Goal: Task Accomplishment & Management: Use online tool/utility

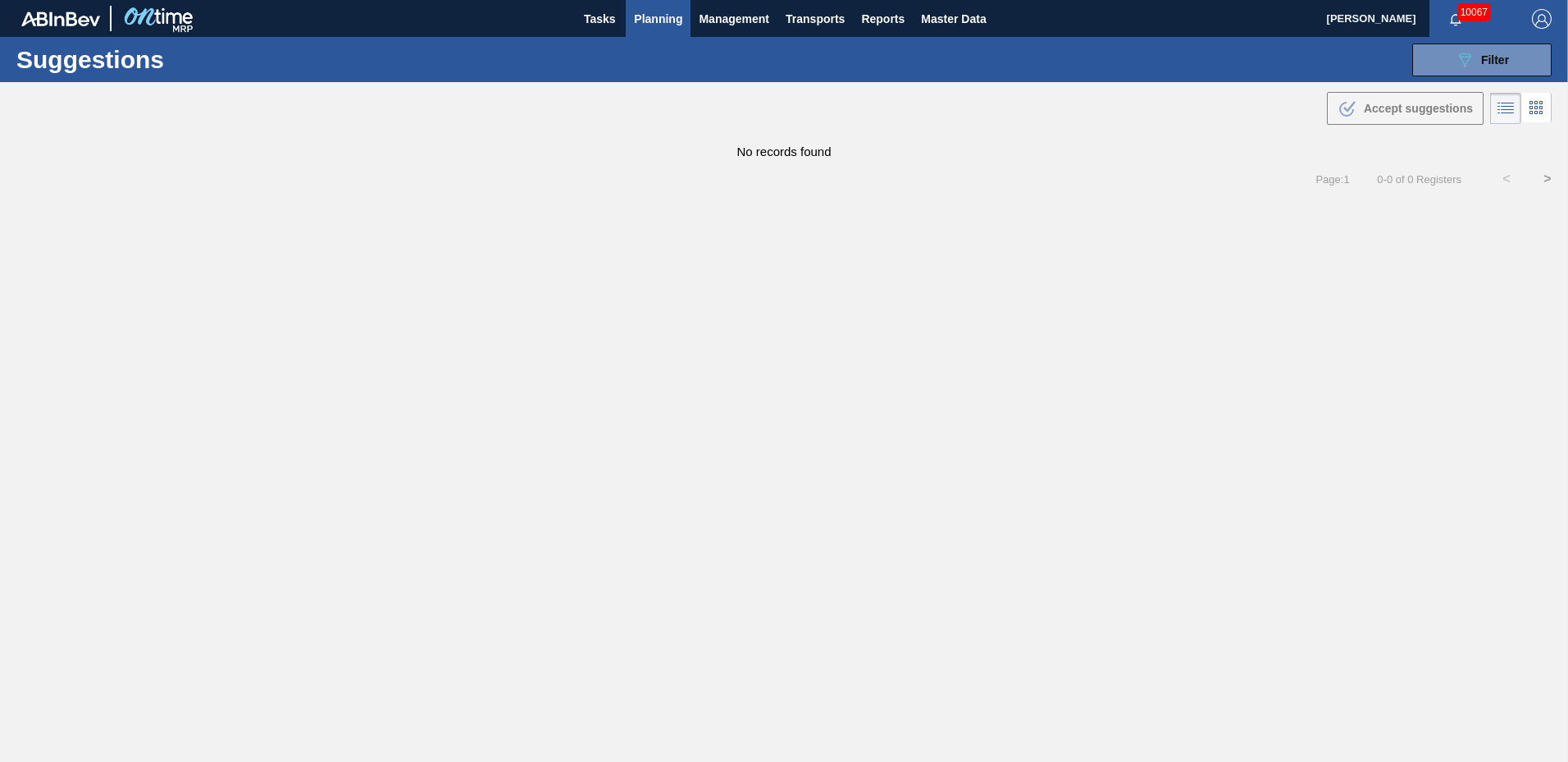
click at [653, 13] on span "Planning" at bounding box center [658, 19] width 49 height 20
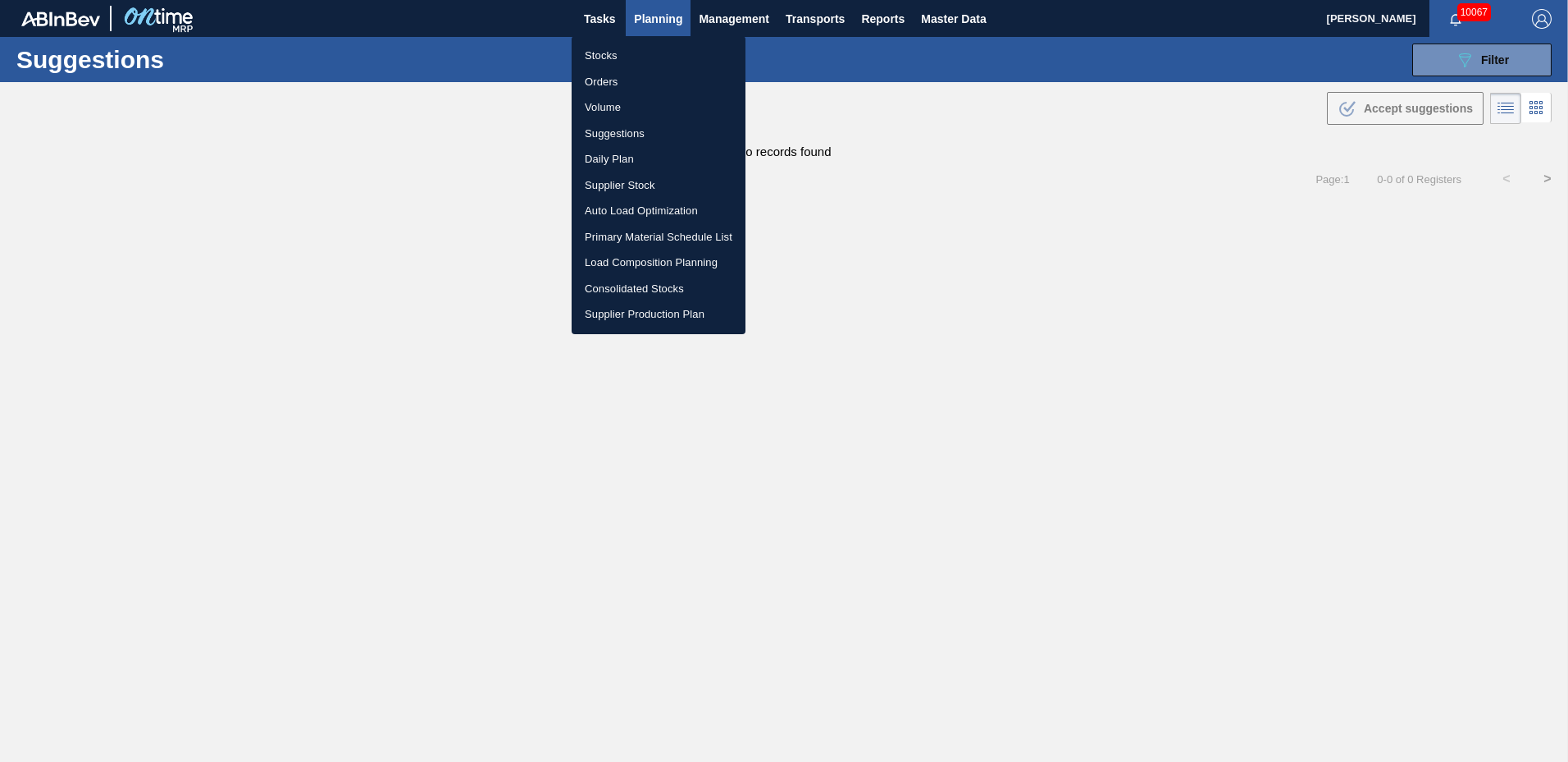
click at [619, 260] on li "Load Composition Planning" at bounding box center [658, 262] width 174 height 26
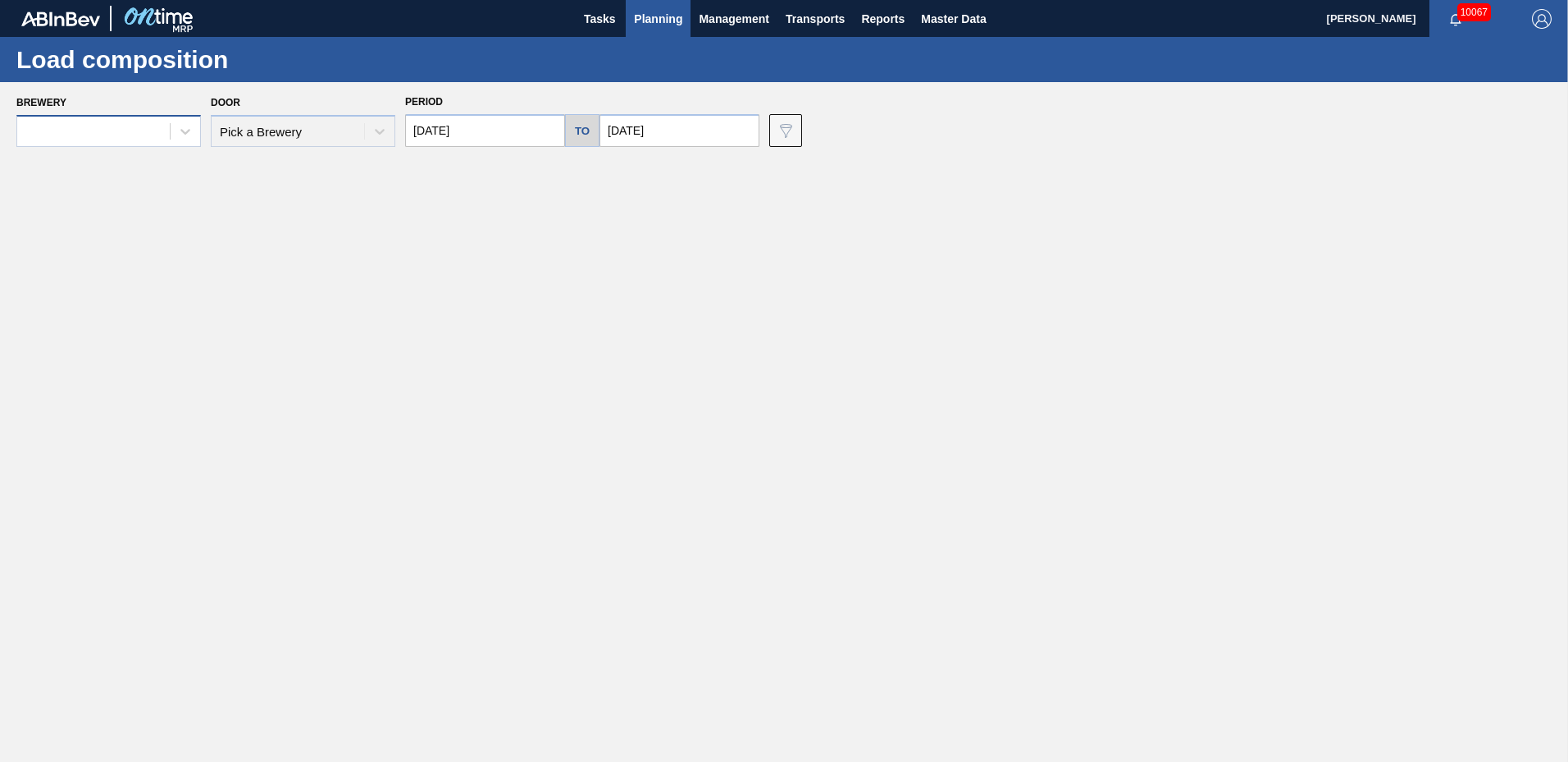
click at [110, 125] on div at bounding box center [94, 131] width 153 height 23
click at [97, 138] on div at bounding box center [94, 131] width 153 height 23
type input "[DATE]"
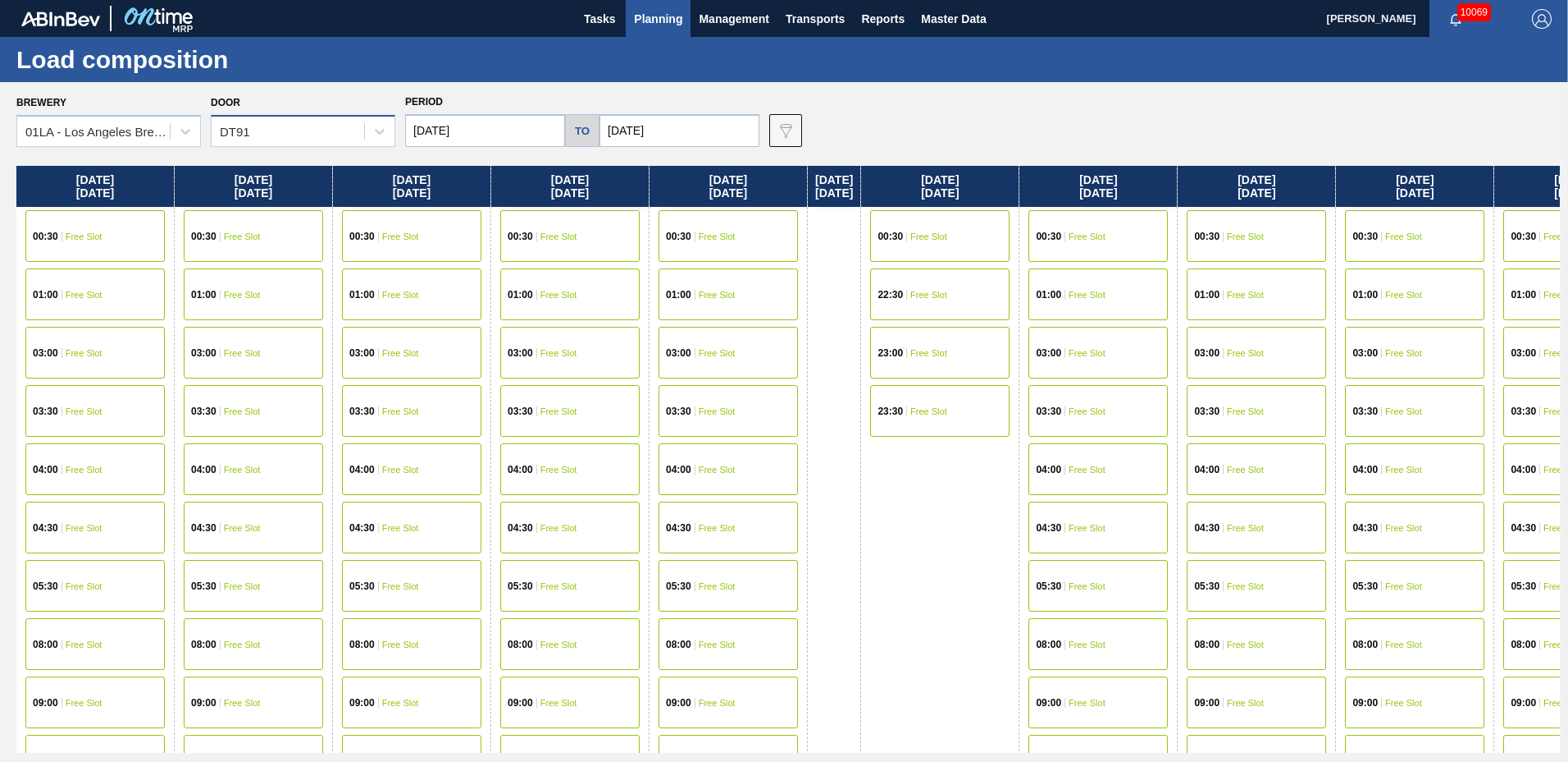
click at [304, 124] on div "DT91" at bounding box center [288, 131] width 153 height 23
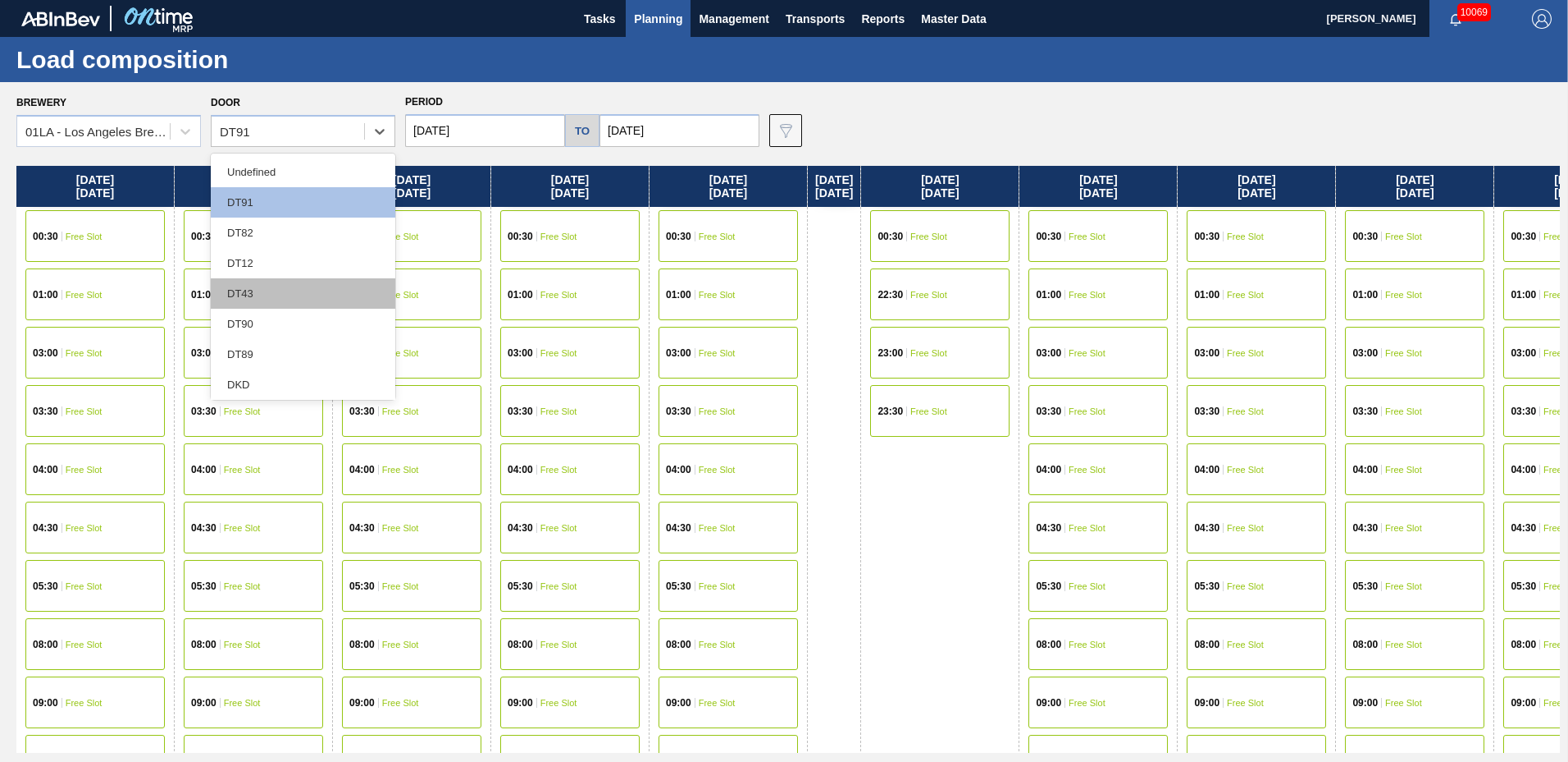
click at [286, 287] on div "DT43" at bounding box center [302, 293] width 184 height 31
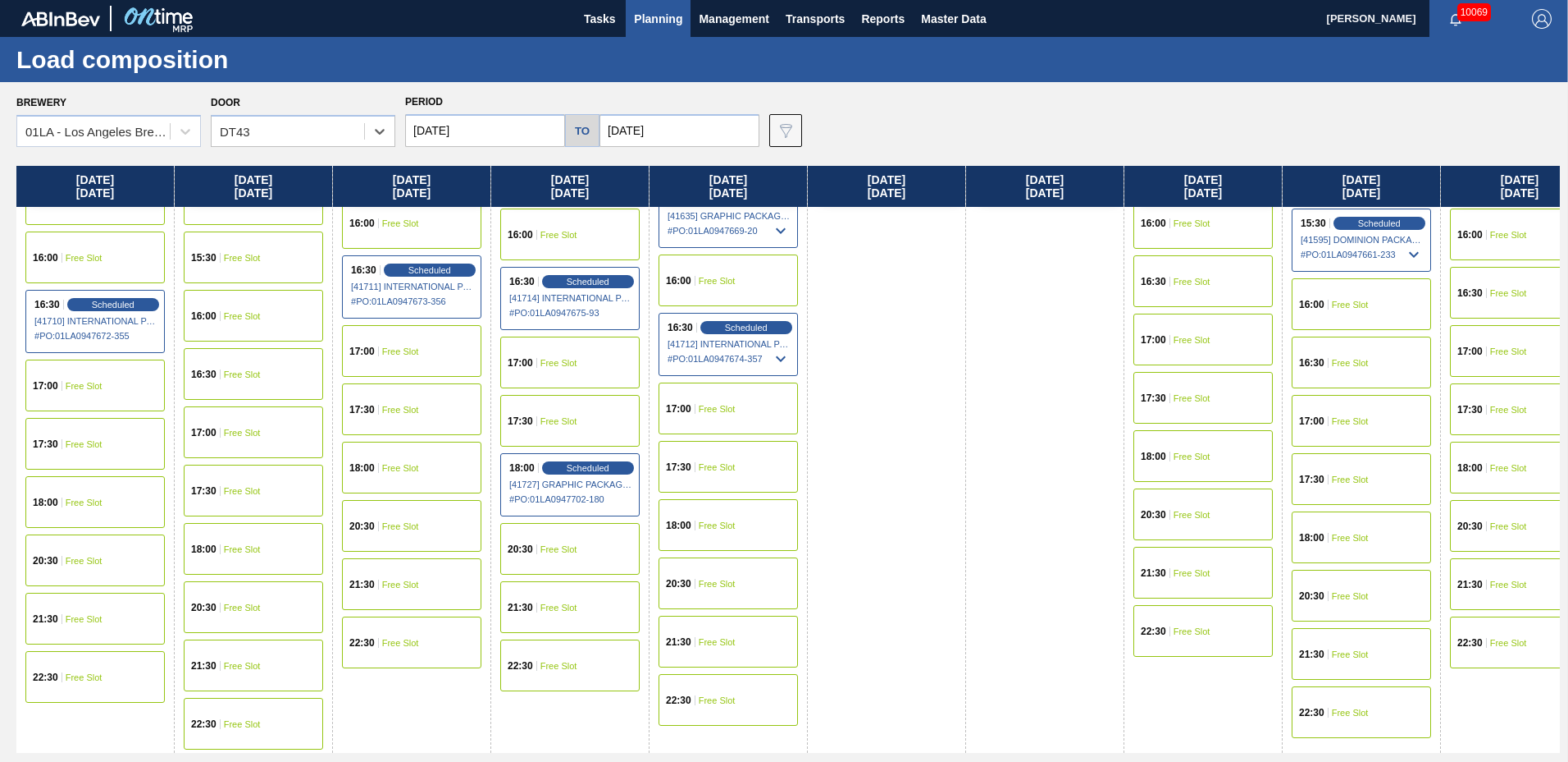
scroll to position [677, 0]
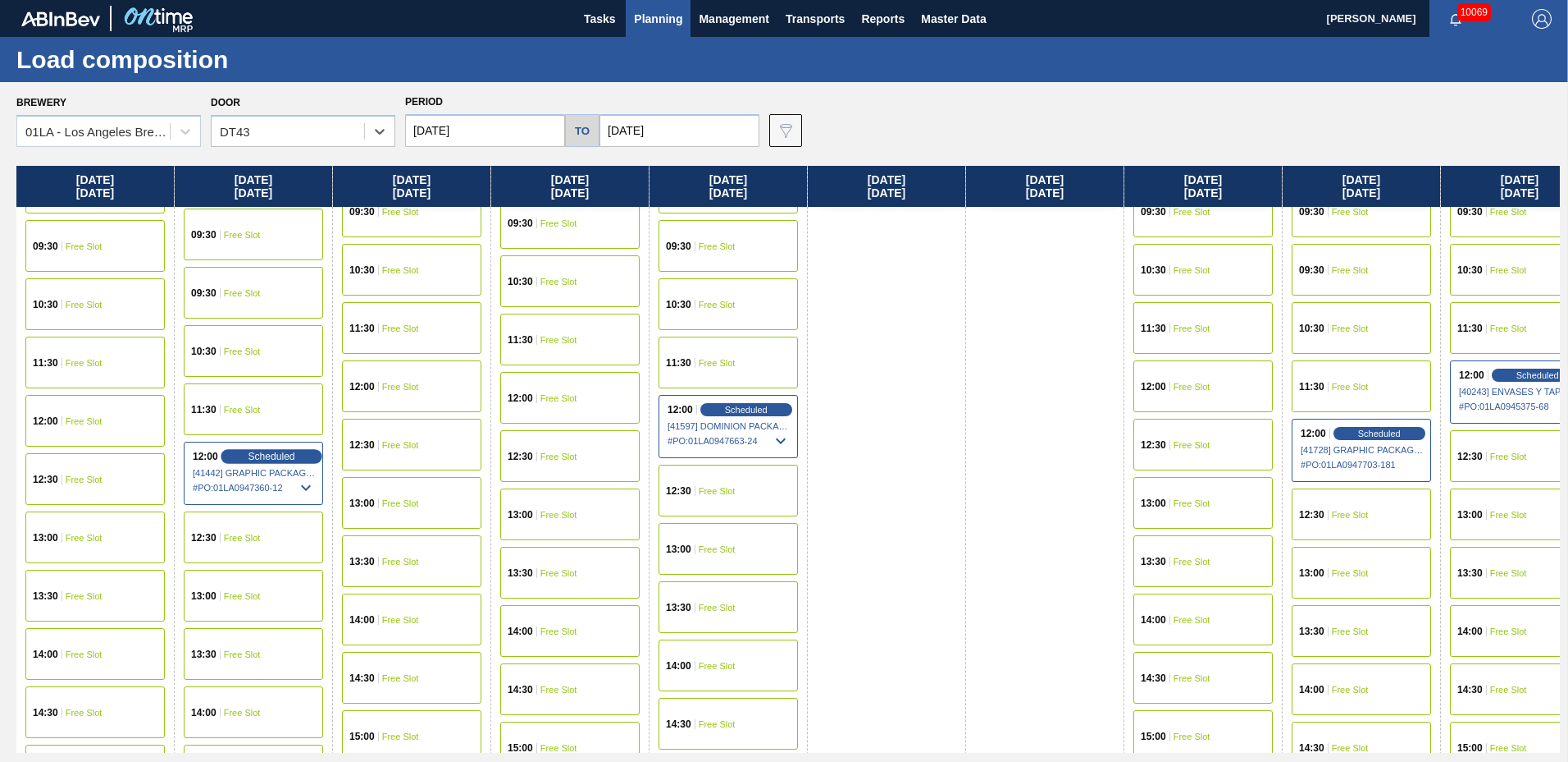
click at [257, 455] on span "Scheduled" at bounding box center [272, 456] width 47 height 11
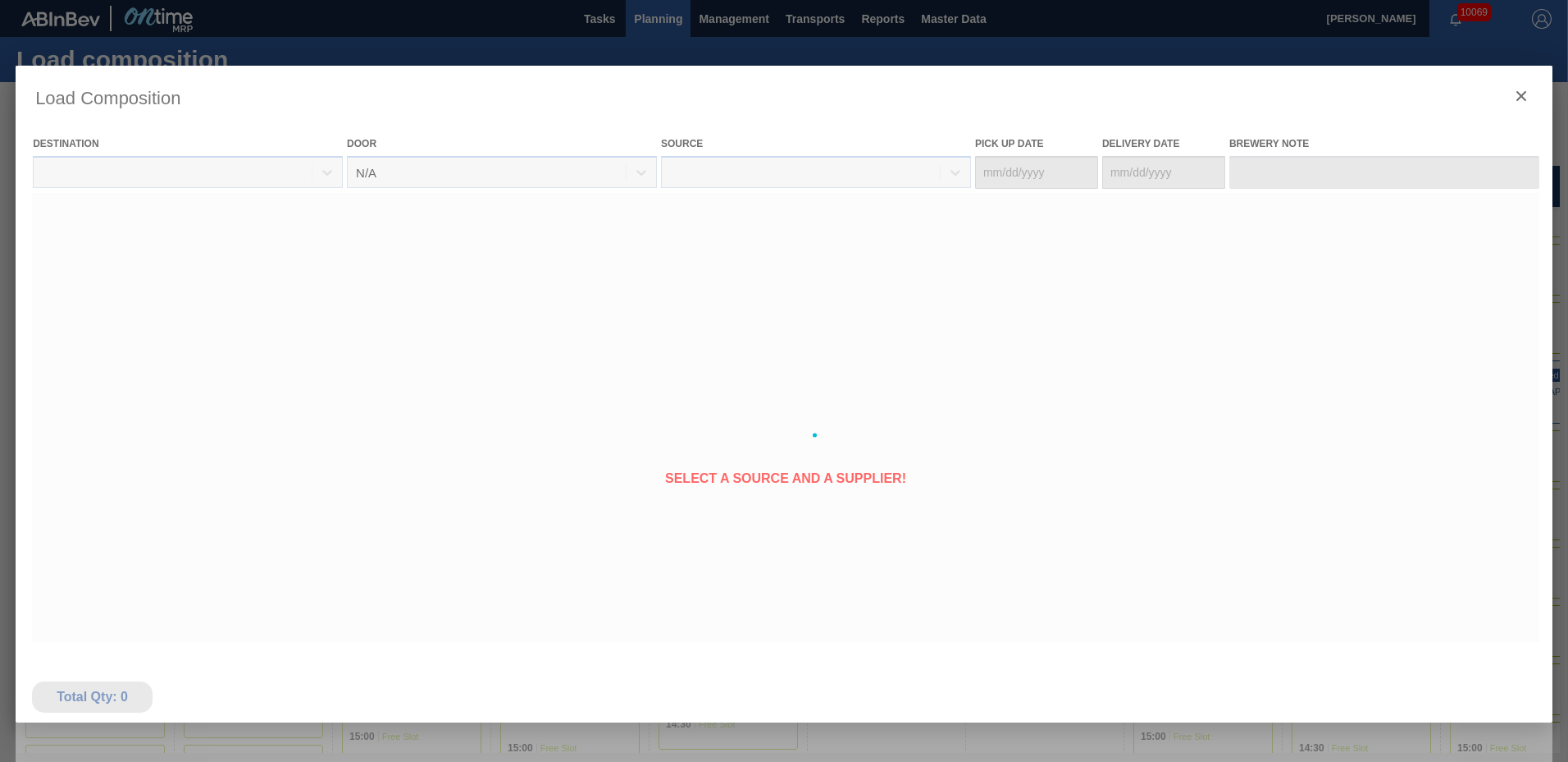
type Date "08/22/2025"
type Date "08/26/2025"
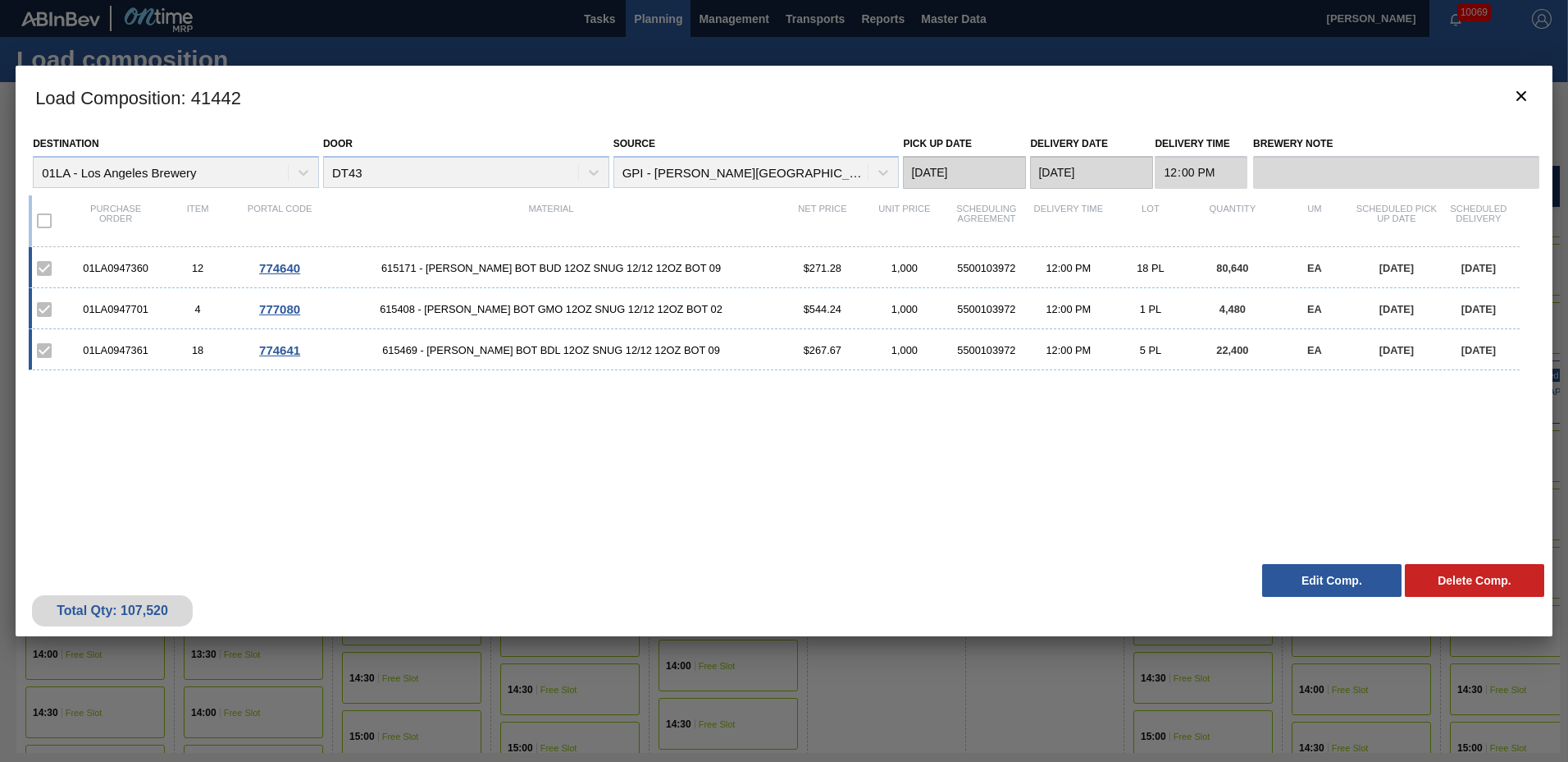
click at [1339, 583] on button "Edit Comp." at bounding box center [1332, 580] width 139 height 32
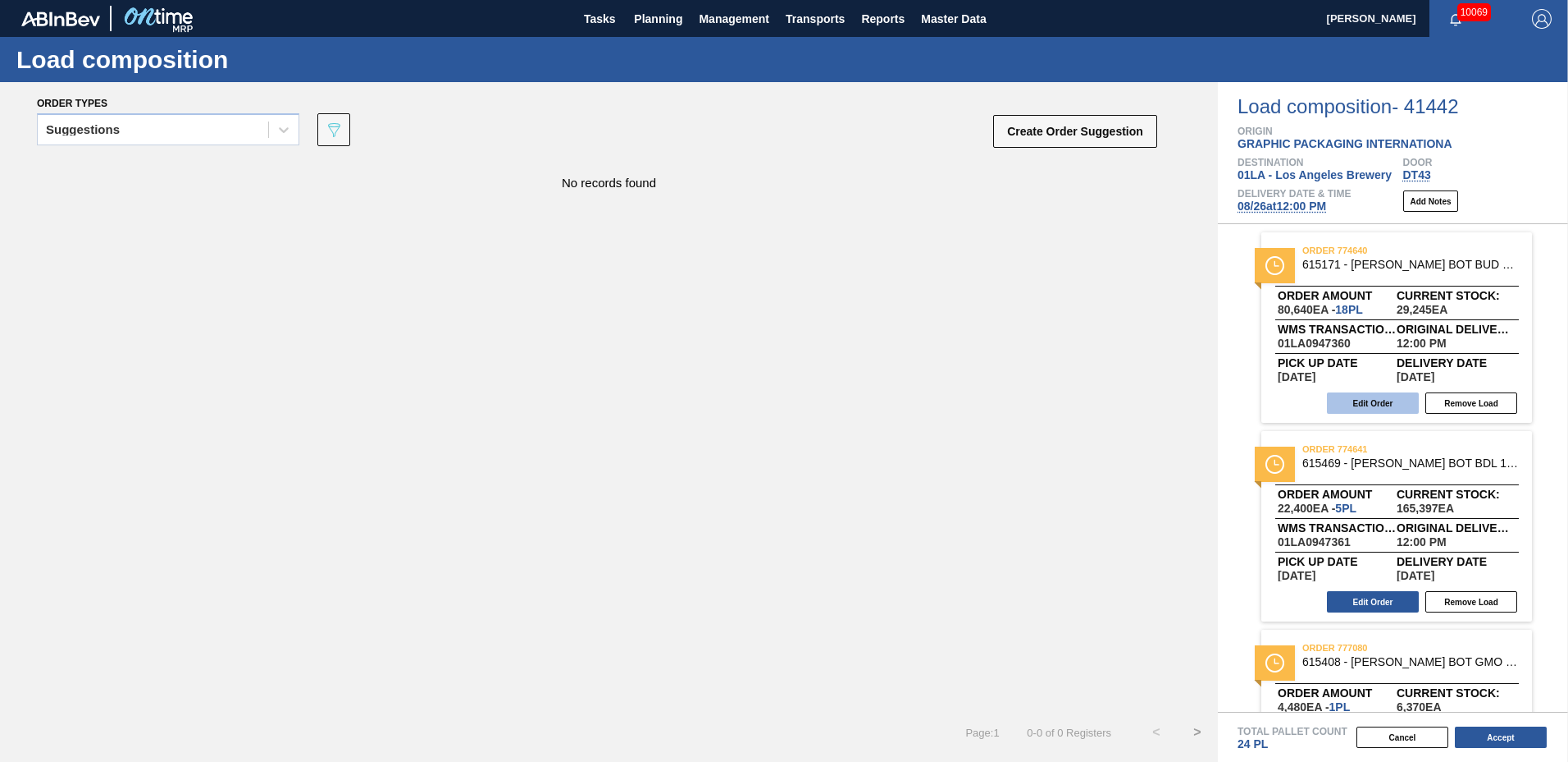
click at [1385, 404] on button "Edit Order" at bounding box center [1373, 403] width 92 height 22
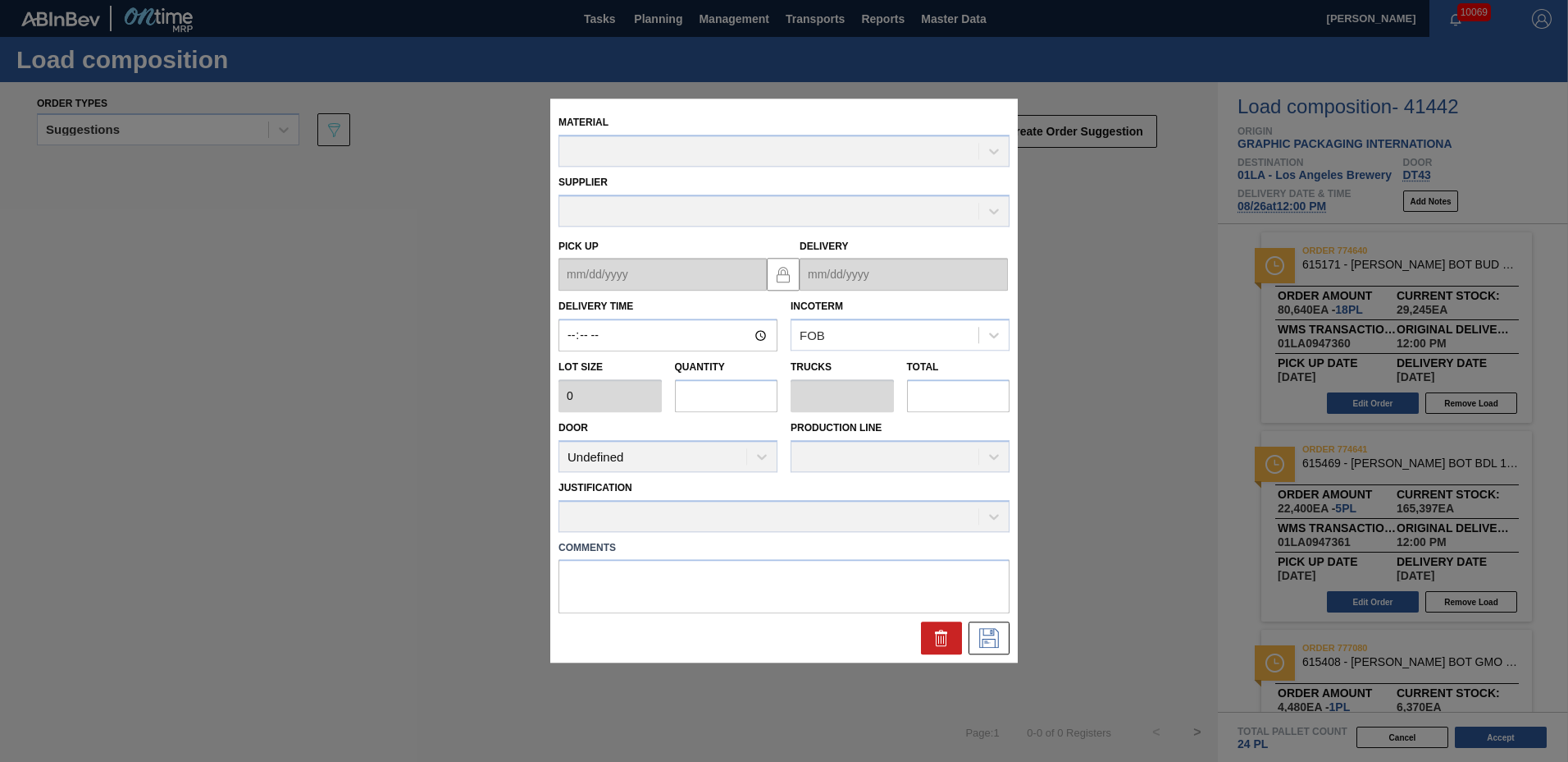
type input "12:00:00"
type input "4,480"
type input "18"
type input "0.75"
type input "80,640"
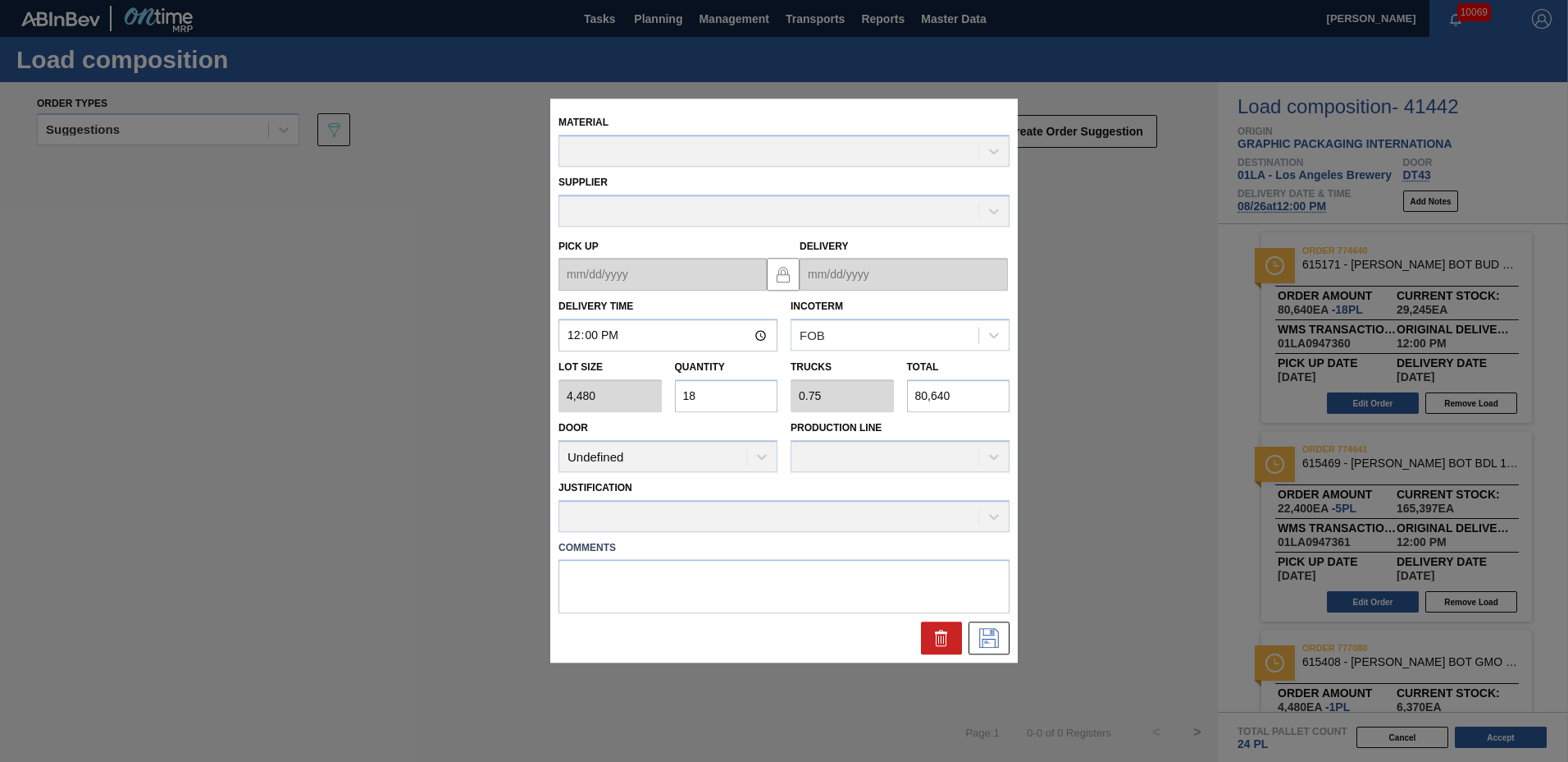
type up "08/22/2025"
type input "08/26/2025"
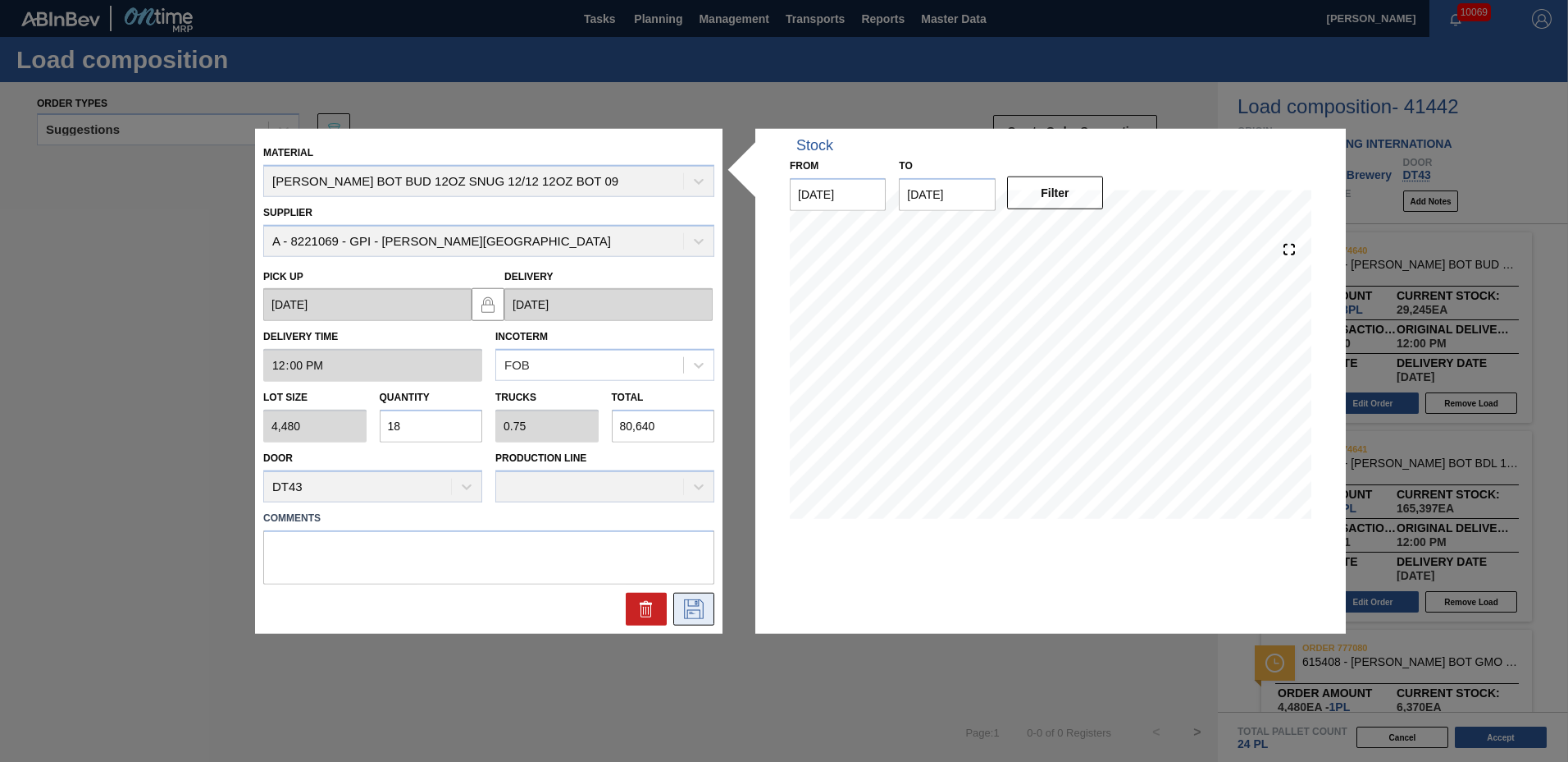
click at [687, 607] on icon at bounding box center [693, 608] width 26 height 20
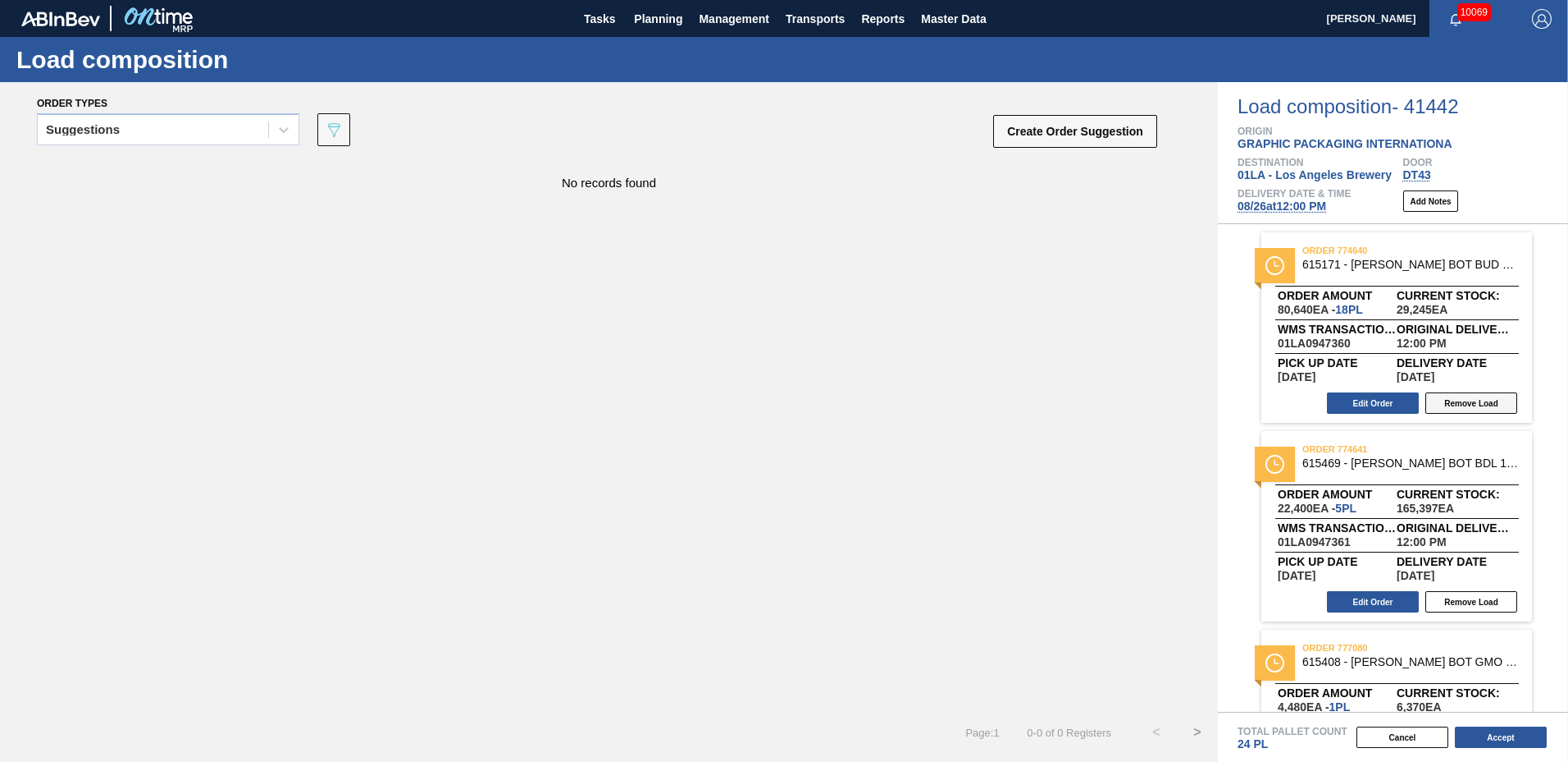
click at [1455, 401] on button "Remove Load" at bounding box center [1472, 403] width 92 height 22
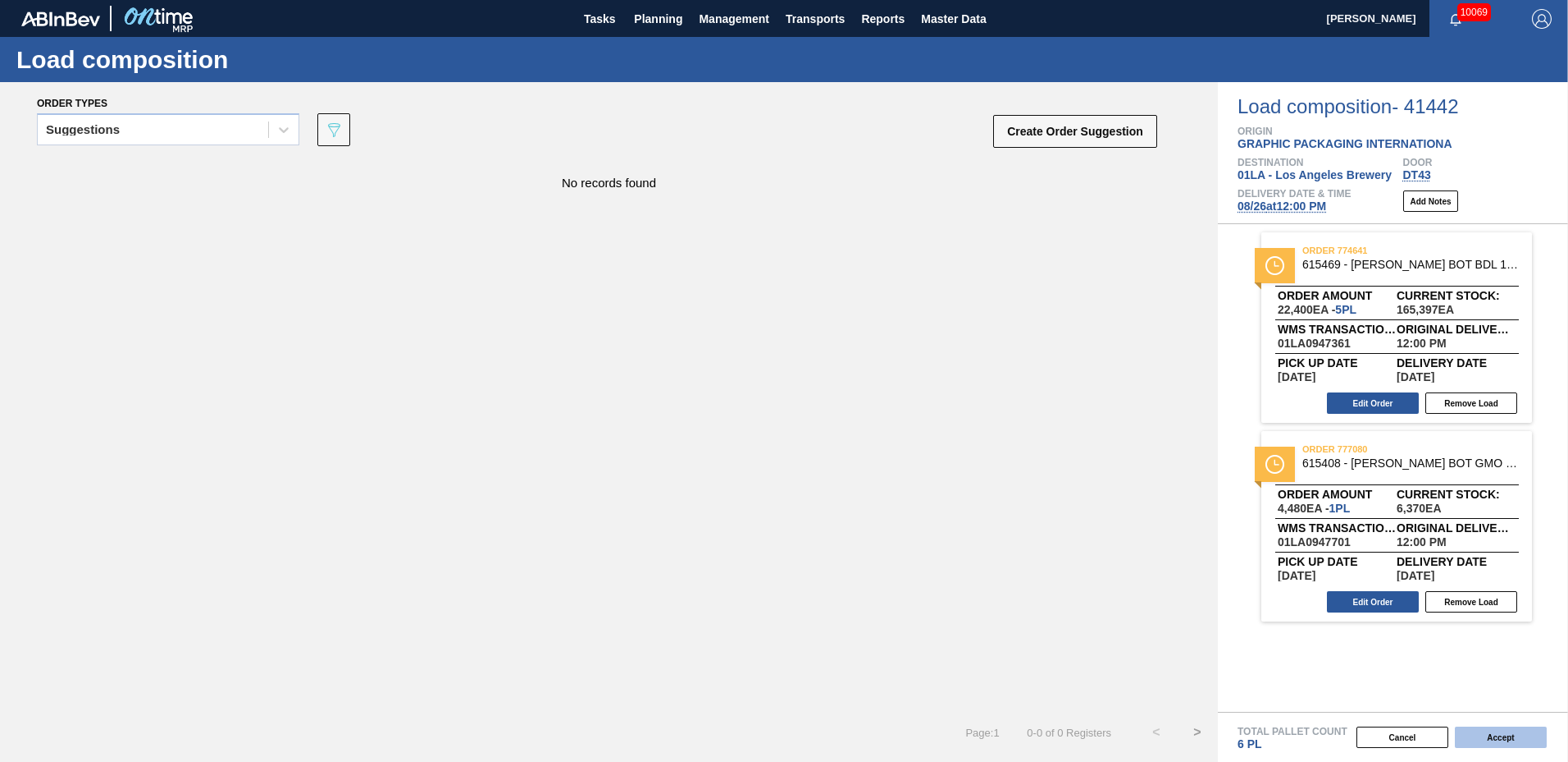
click at [1520, 731] on button "Accept" at bounding box center [1501, 737] width 92 height 22
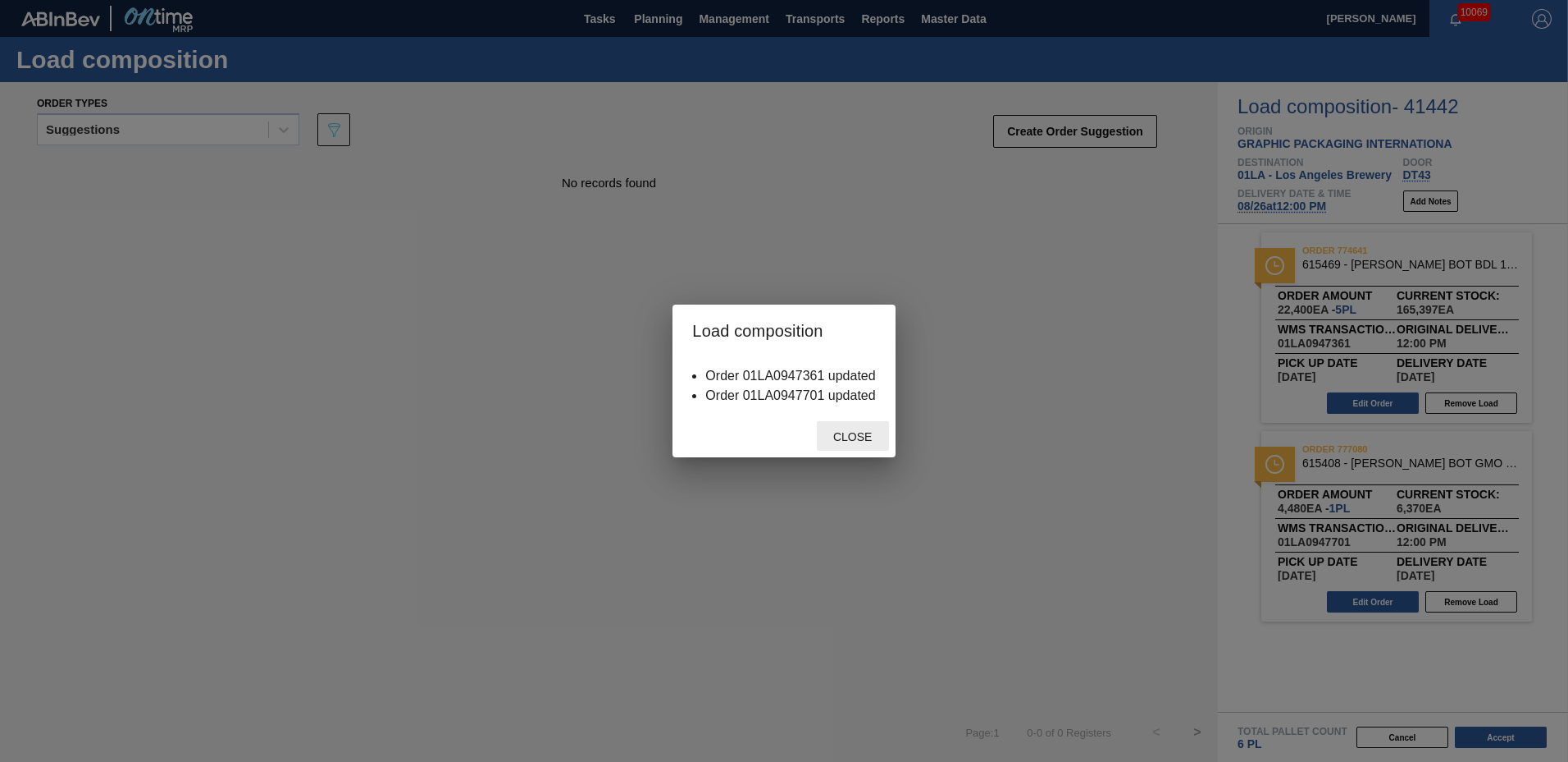
click at [856, 443] on span "Close" at bounding box center [852, 436] width 65 height 13
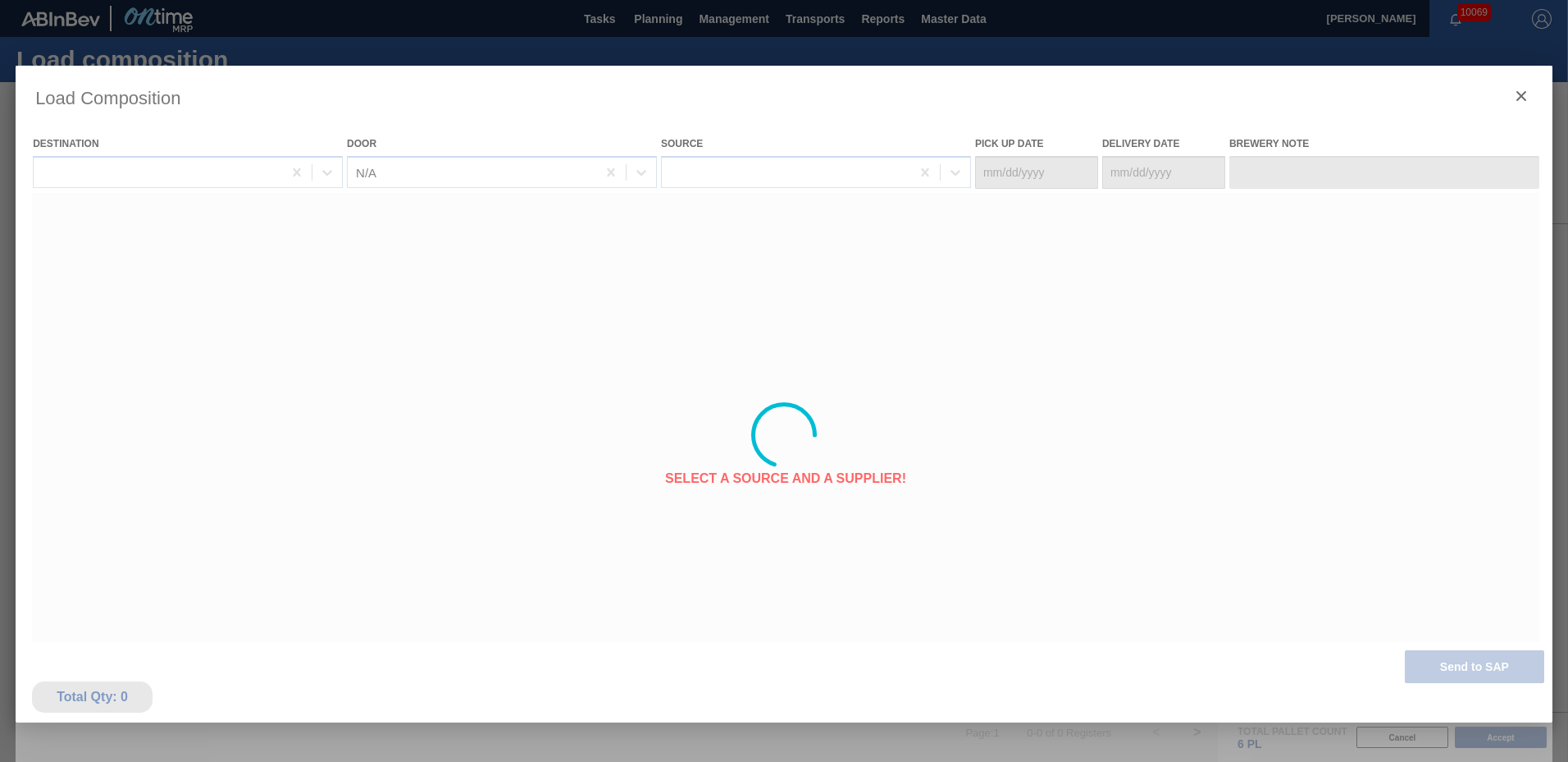
type Date "08/22/2025"
type Date "08/26/2025"
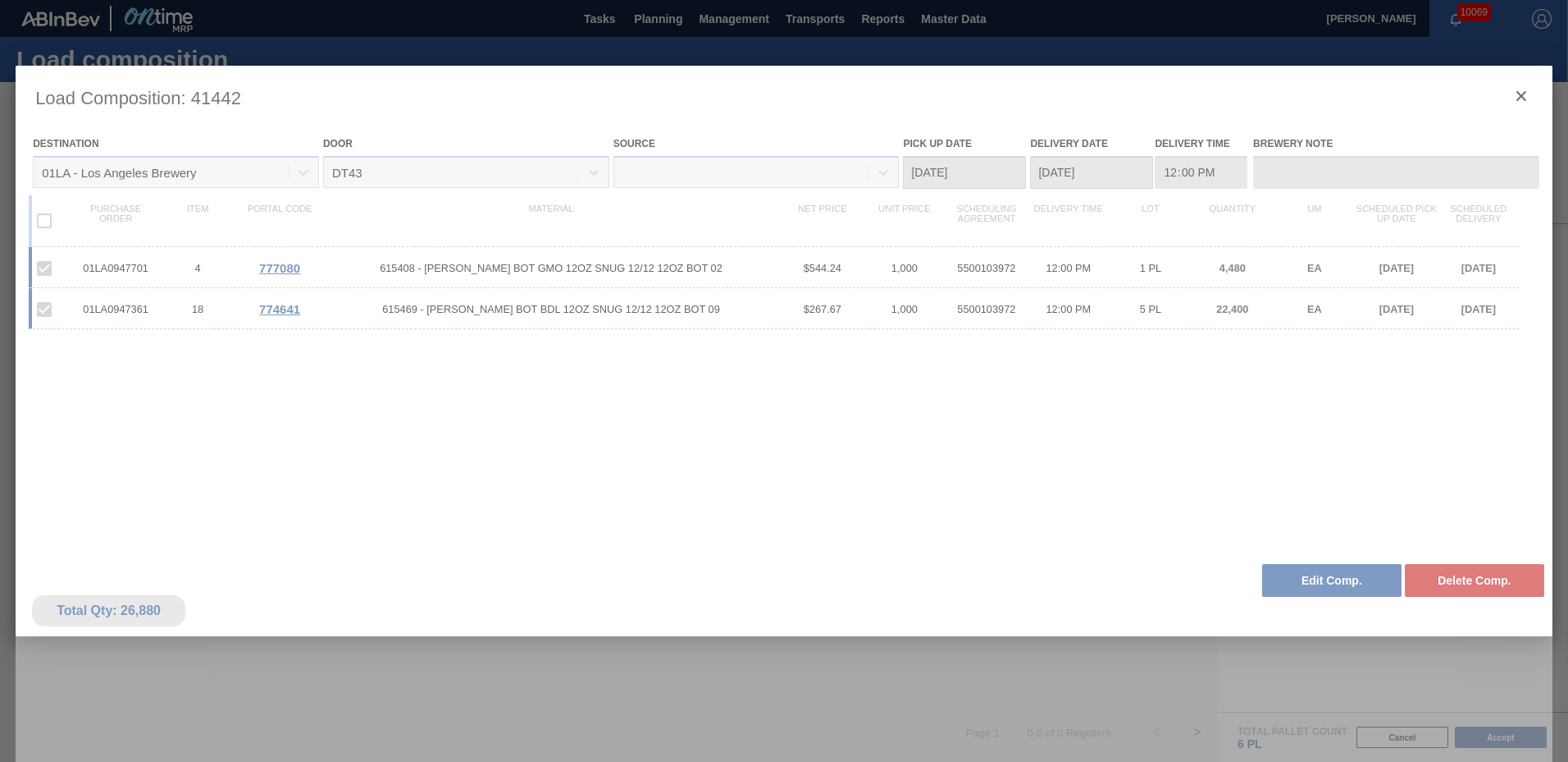
click at [1526, 93] on div at bounding box center [784, 435] width 1537 height 739
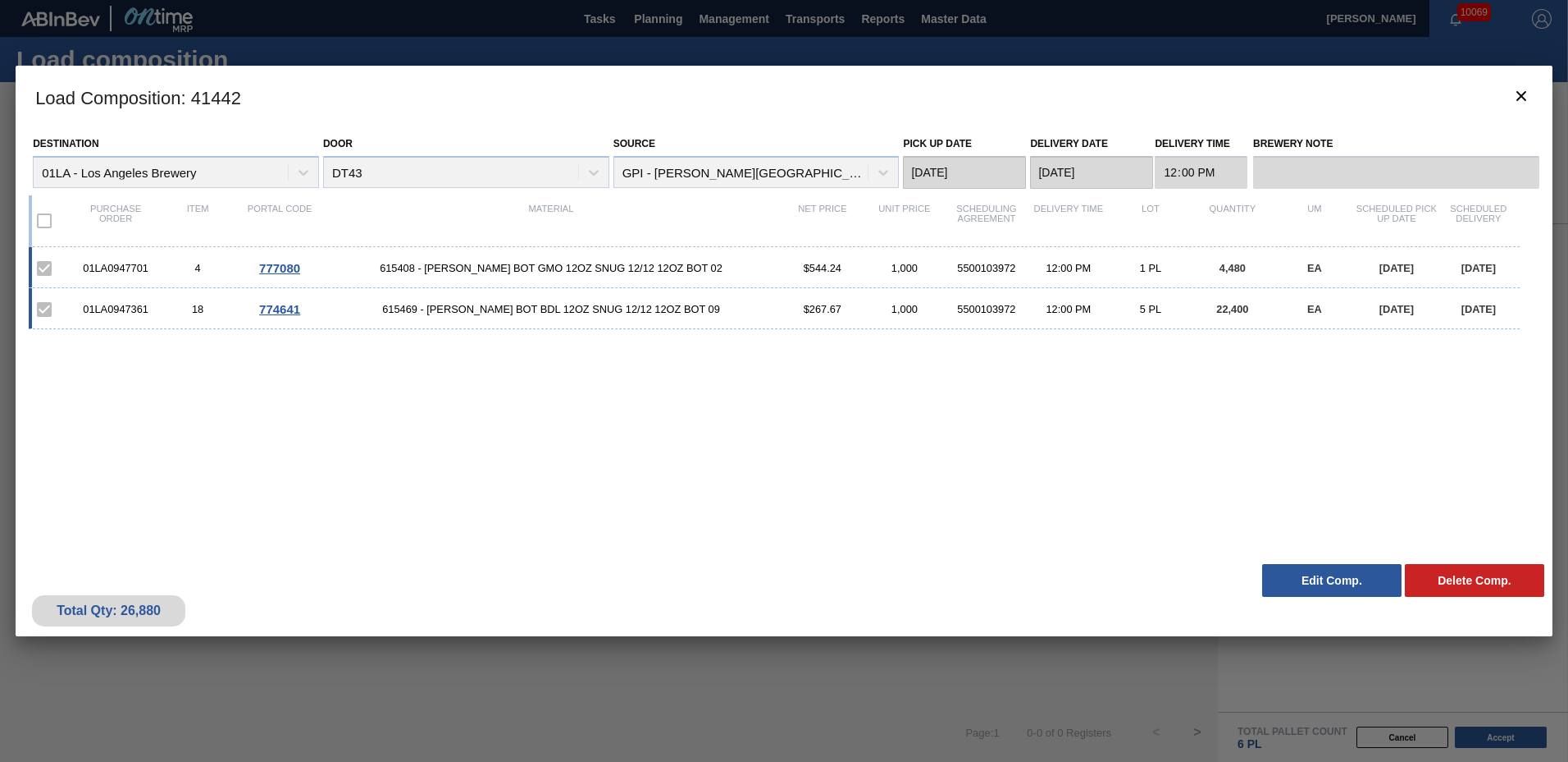
click at [669, 13] on div at bounding box center [784, 381] width 1568 height 762
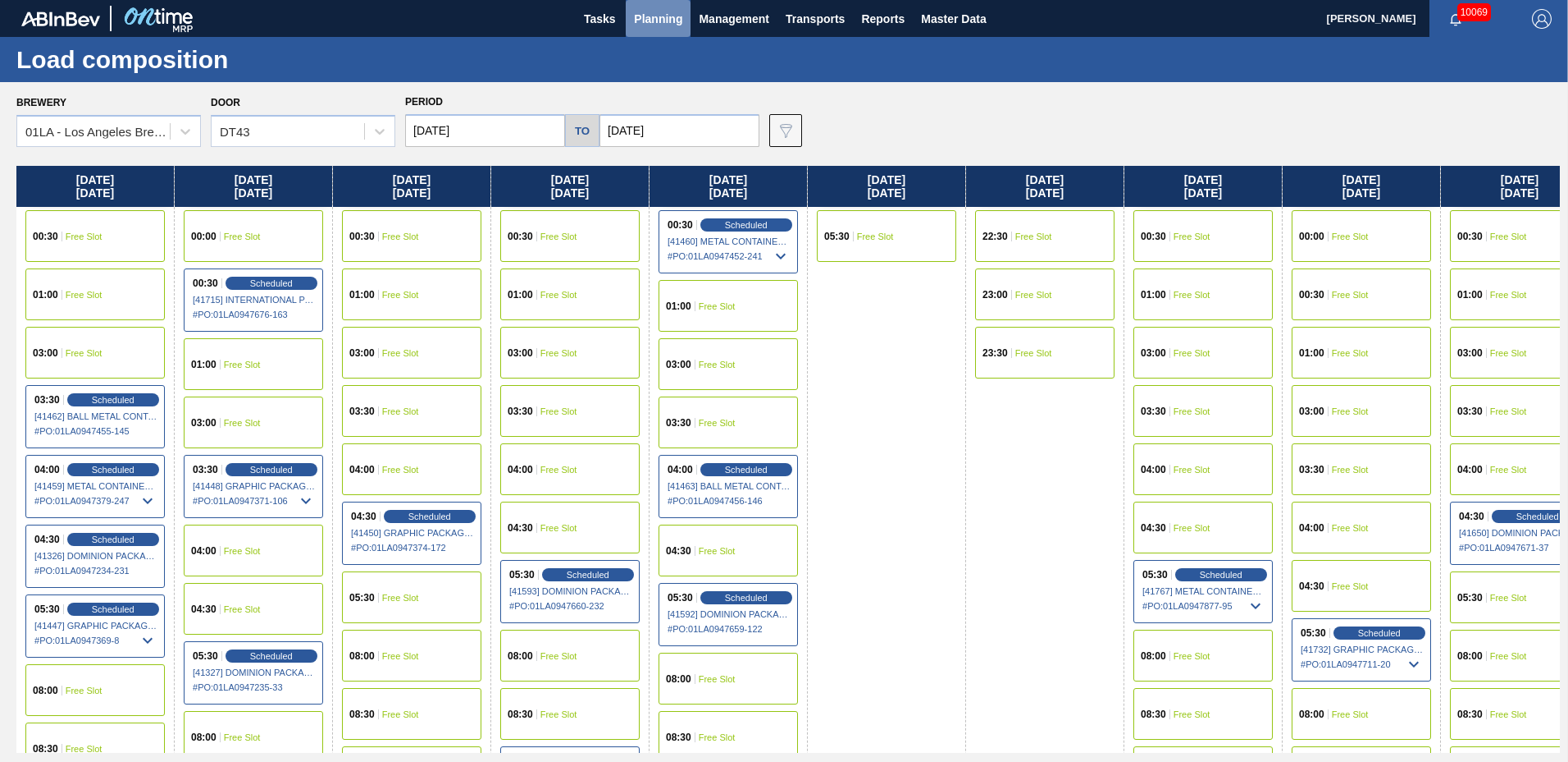
click at [654, 12] on span "Planning" at bounding box center [658, 19] width 49 height 20
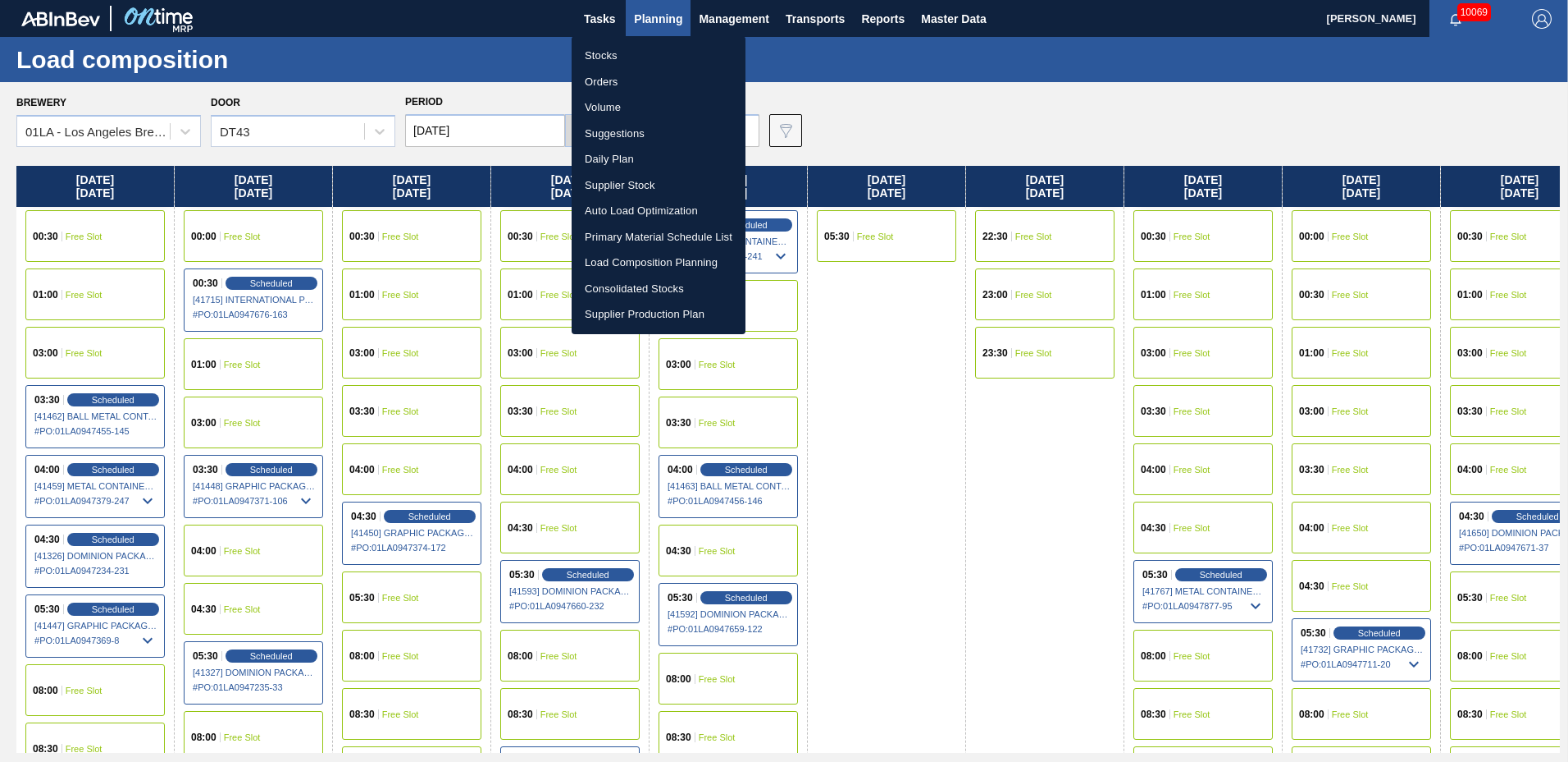
click at [635, 134] on li "Suggestions" at bounding box center [658, 133] width 174 height 26
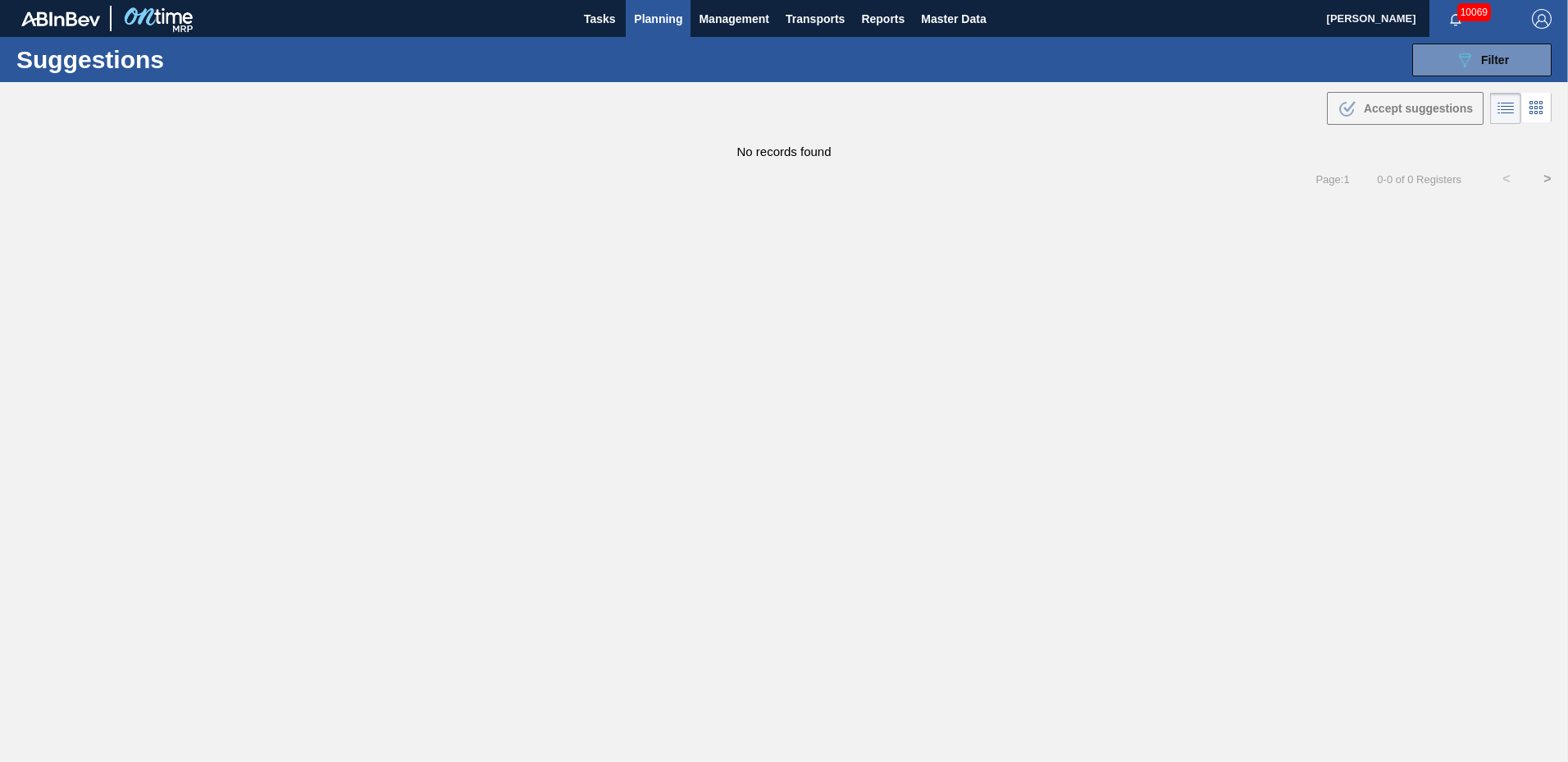
click at [1460, 58] on icon "089F7B8B-B2A5-4AFE-B5C0-19BA573D28AC" at bounding box center [1465, 60] width 20 height 20
type from "[DATE]"
type to "[DATE]"
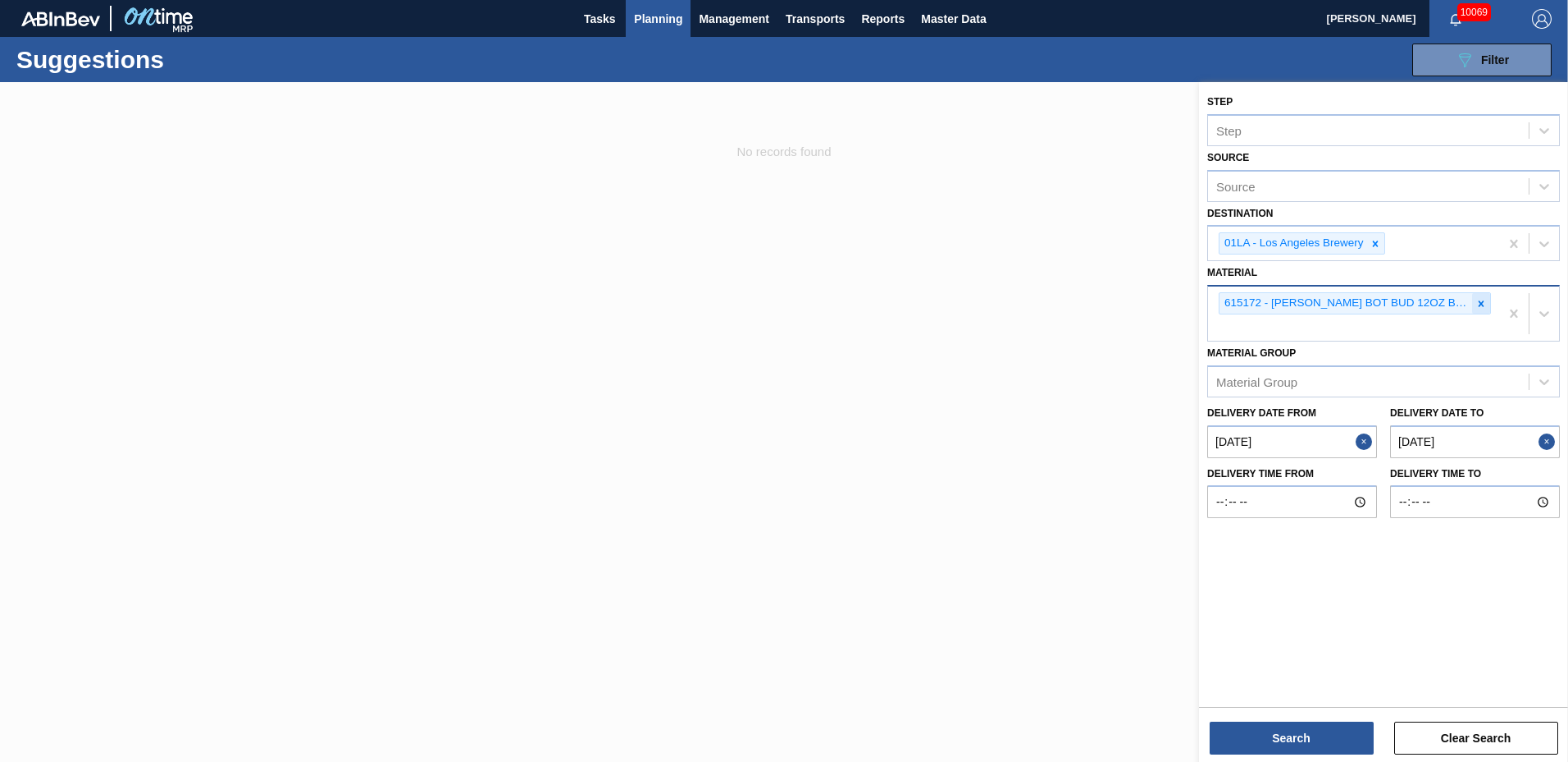
click at [1479, 305] on icon at bounding box center [1482, 303] width 5 height 5
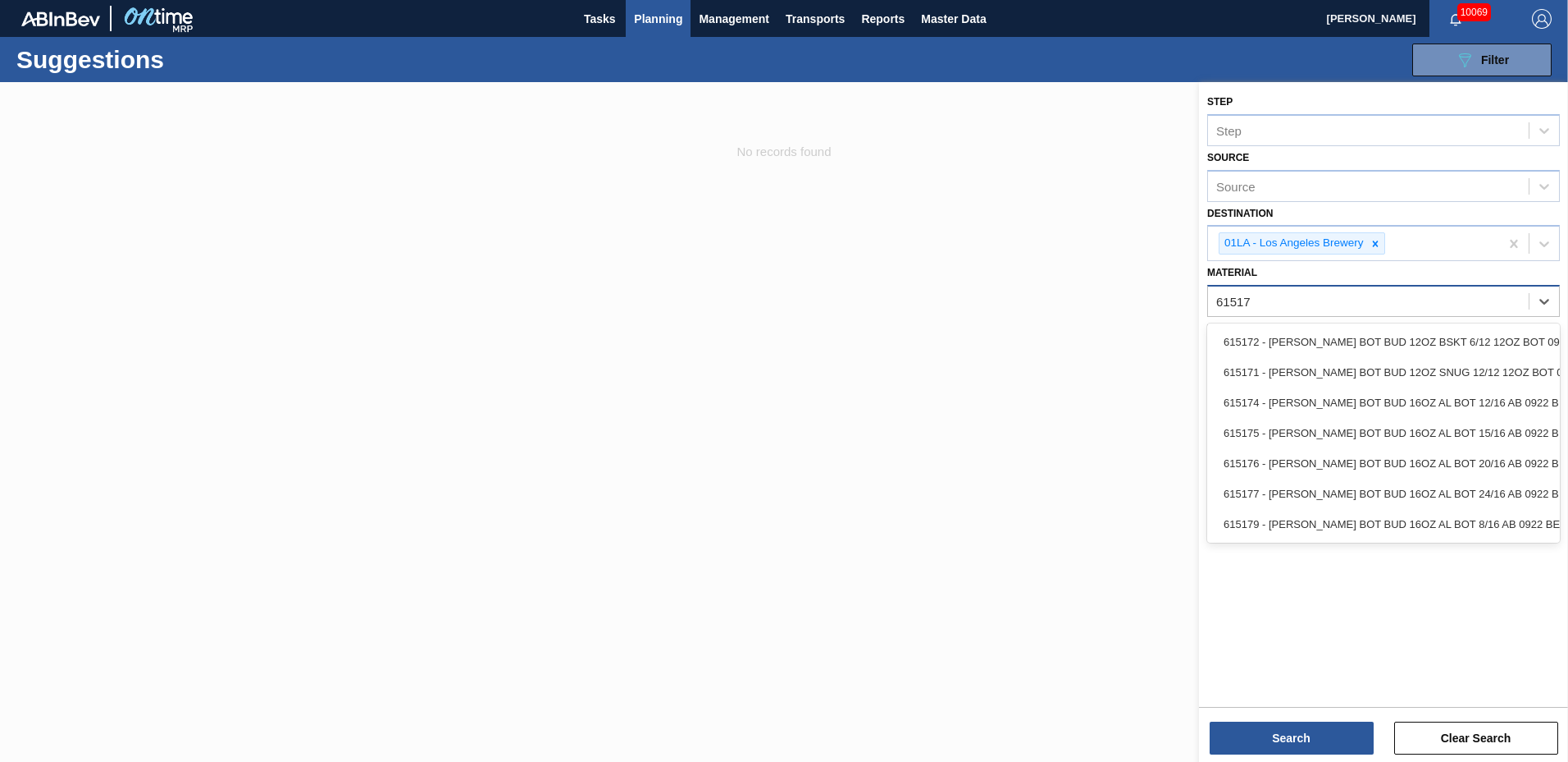
type input "615171"
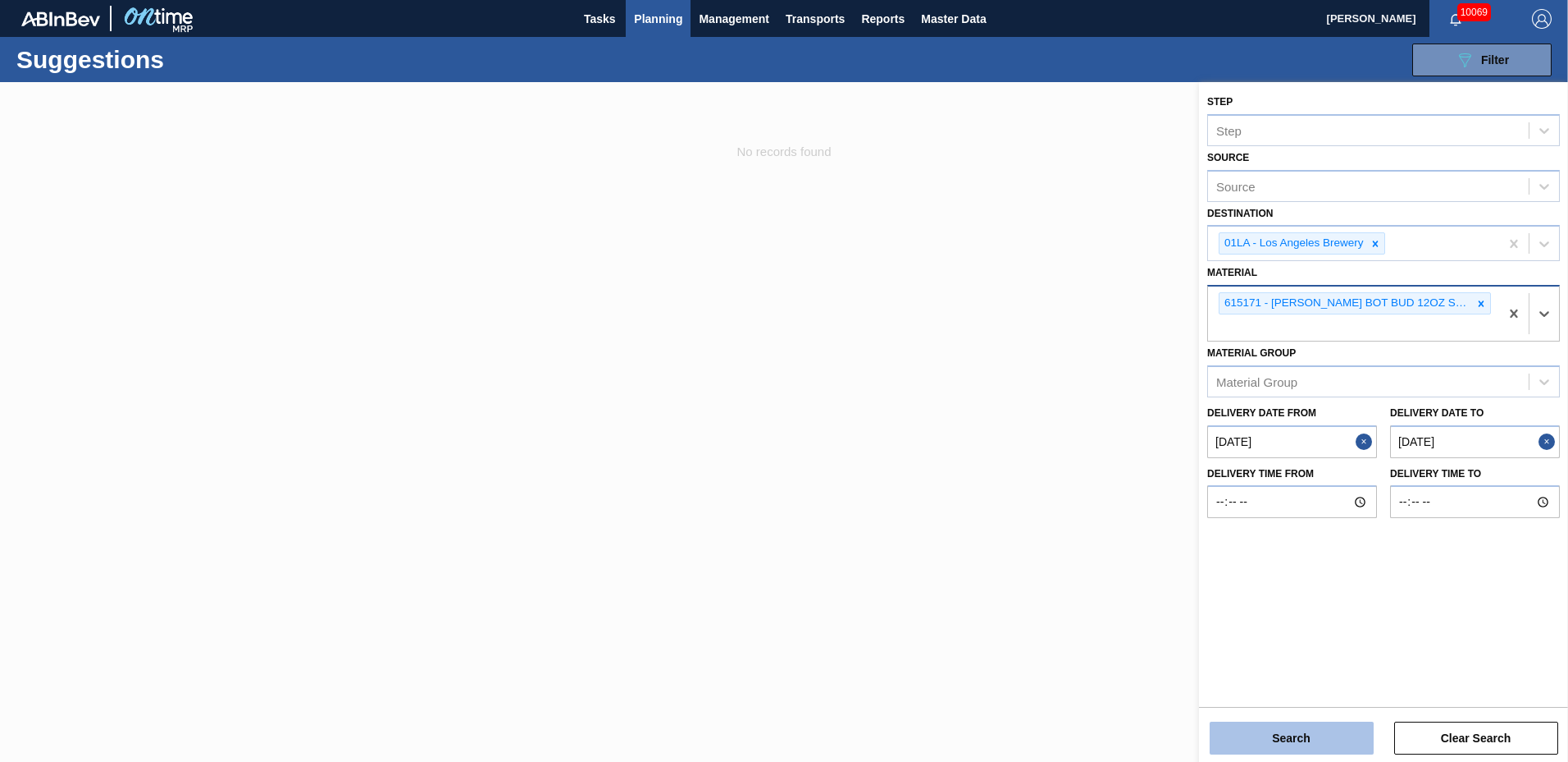
click at [1324, 733] on button "Search" at bounding box center [1292, 738] width 164 height 32
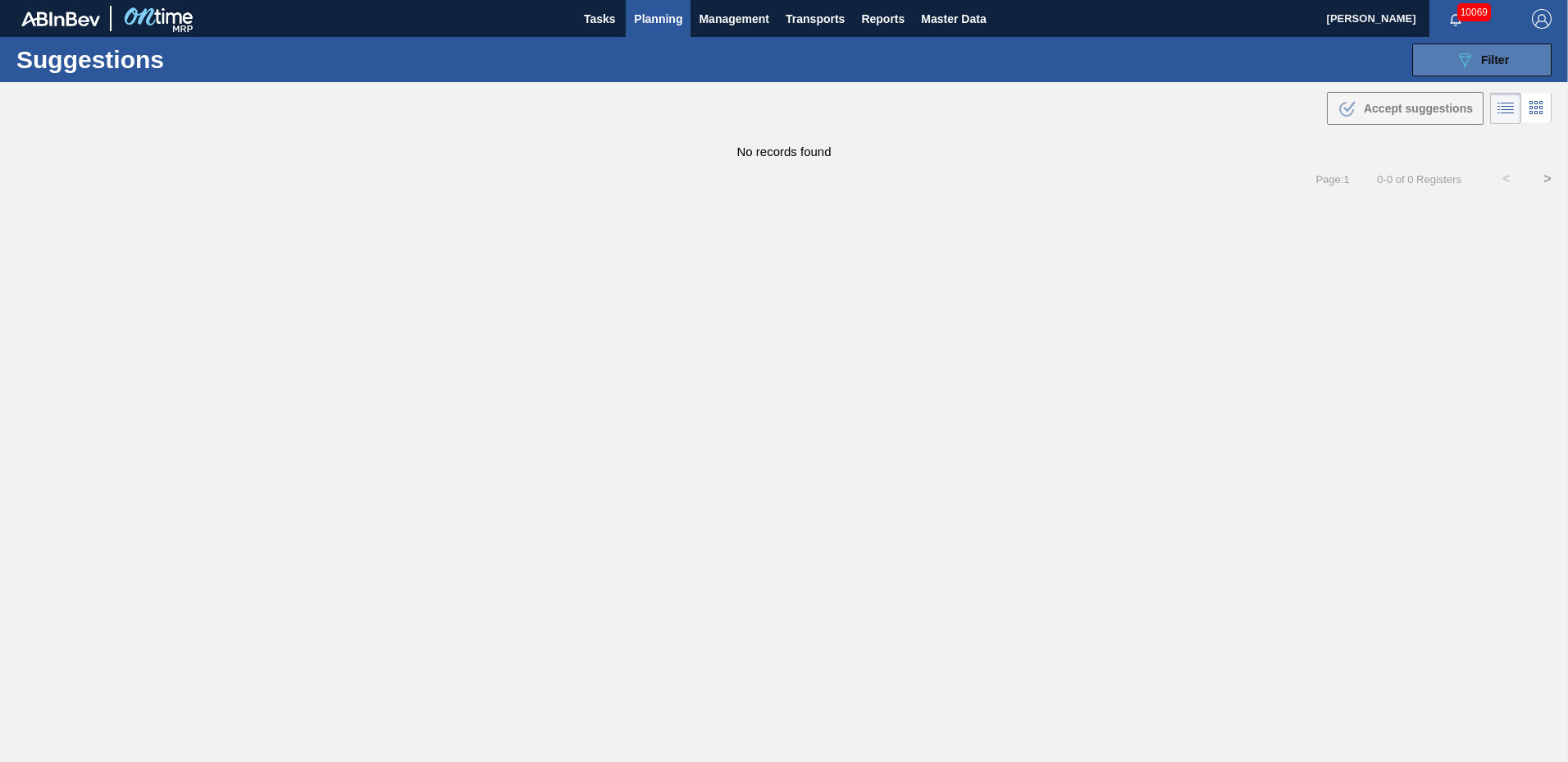
click at [1465, 61] on icon "089F7B8B-B2A5-4AFE-B5C0-19BA573D28AC" at bounding box center [1465, 60] width 20 height 20
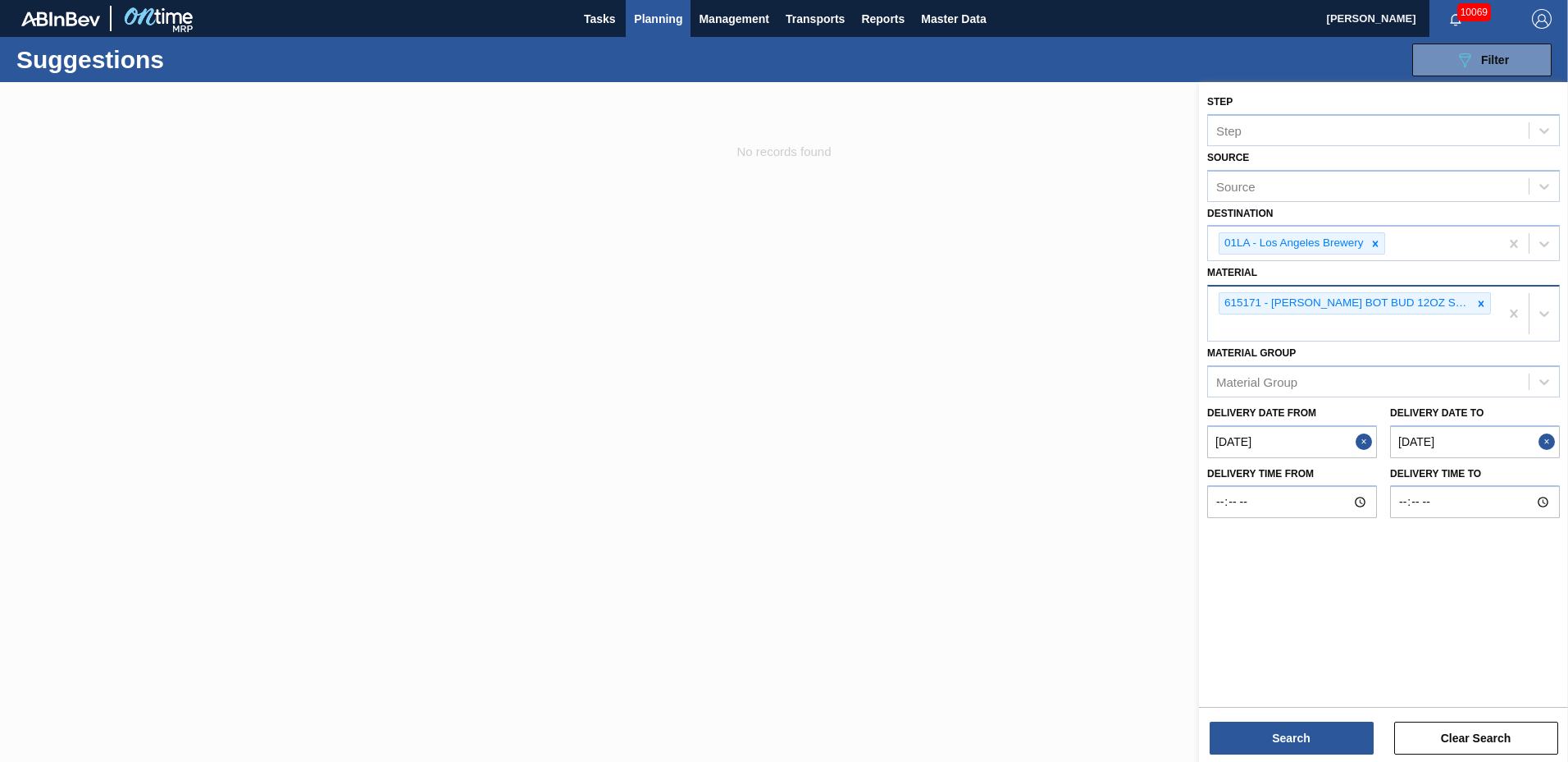
click at [1453, 435] on to "[DATE]" at bounding box center [1474, 442] width 170 height 32
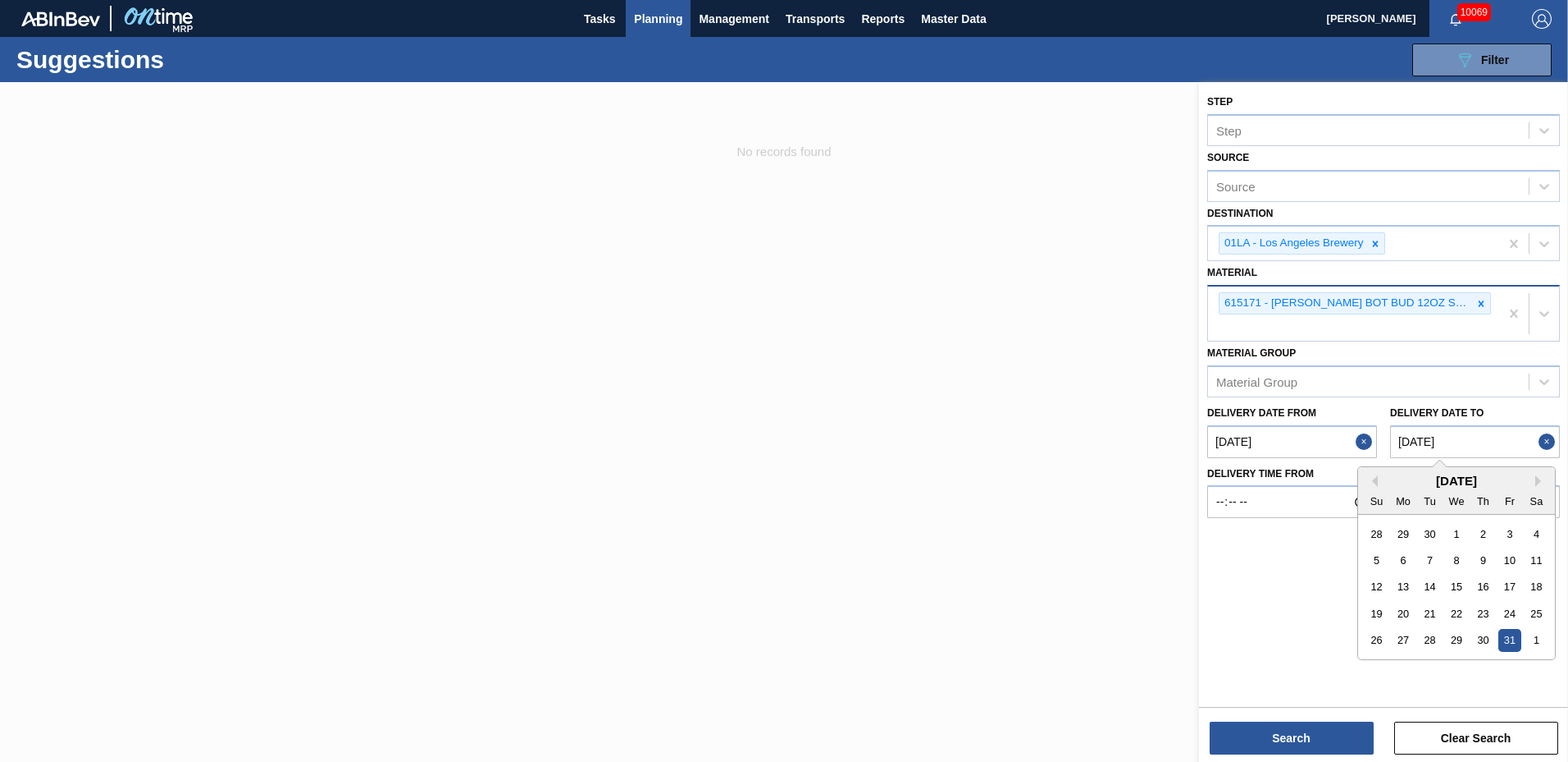
click at [1540, 472] on div "October 2025 Su Mo Tu We Th Fr Sa" at bounding box center [1457, 490] width 197 height 48
click at [1539, 481] on button "Next Month" at bounding box center [1541, 480] width 12 height 12
click at [1482, 666] on div "4" at bounding box center [1483, 667] width 22 height 22
type to "12/04/2025"
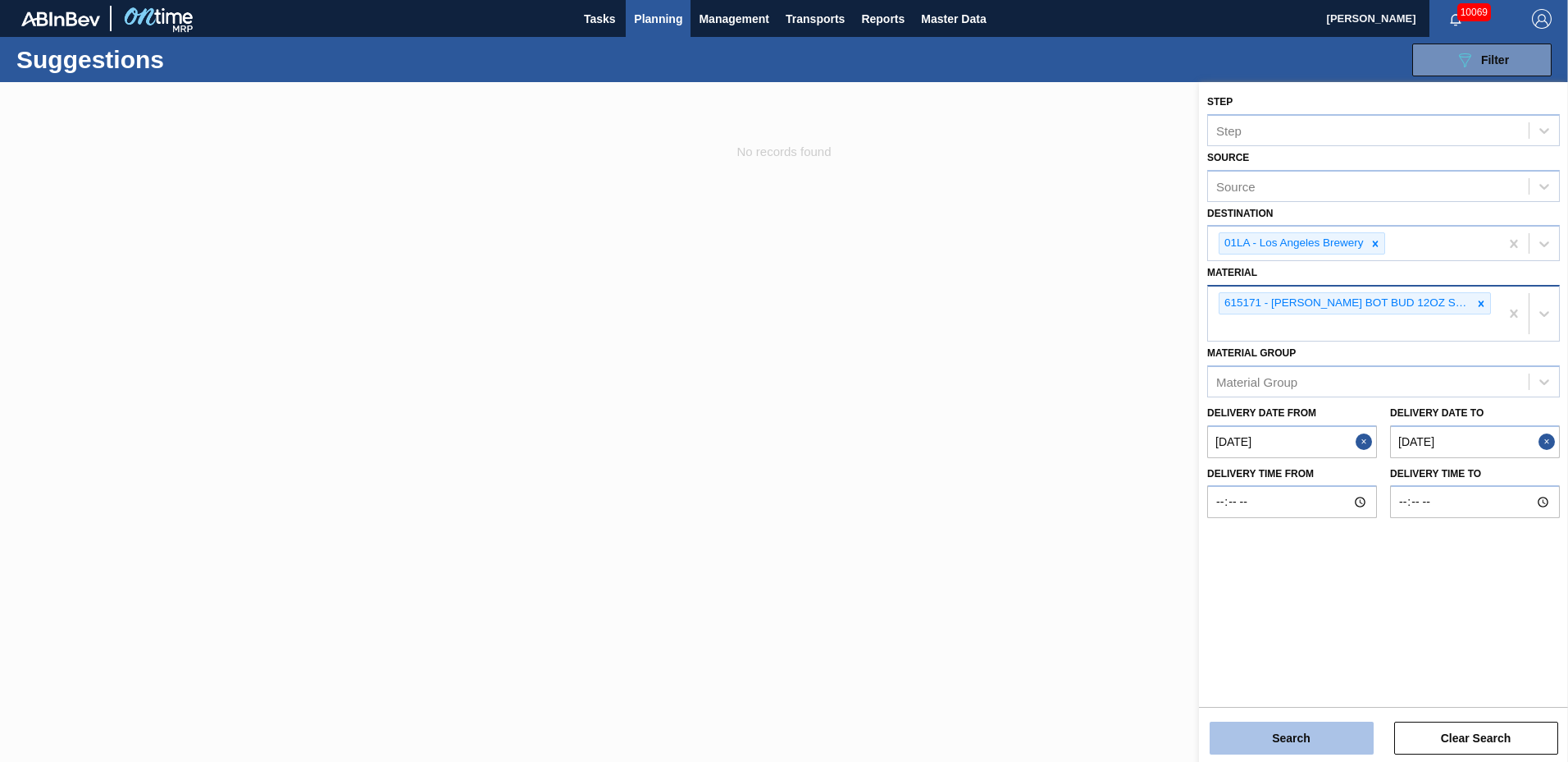
click at [1302, 737] on button "Search" at bounding box center [1292, 738] width 164 height 32
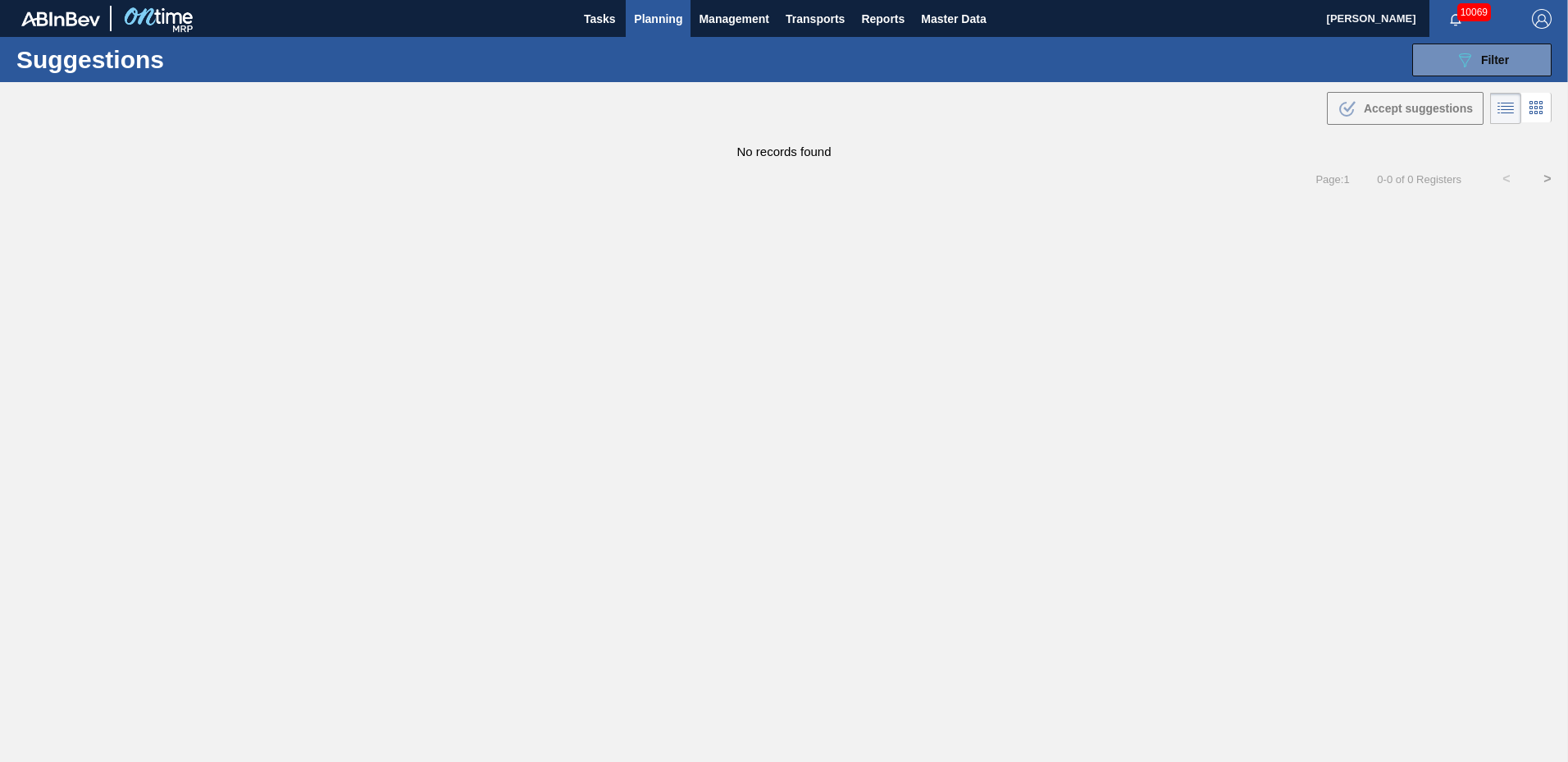
click at [657, 13] on span "Planning" at bounding box center [658, 19] width 49 height 20
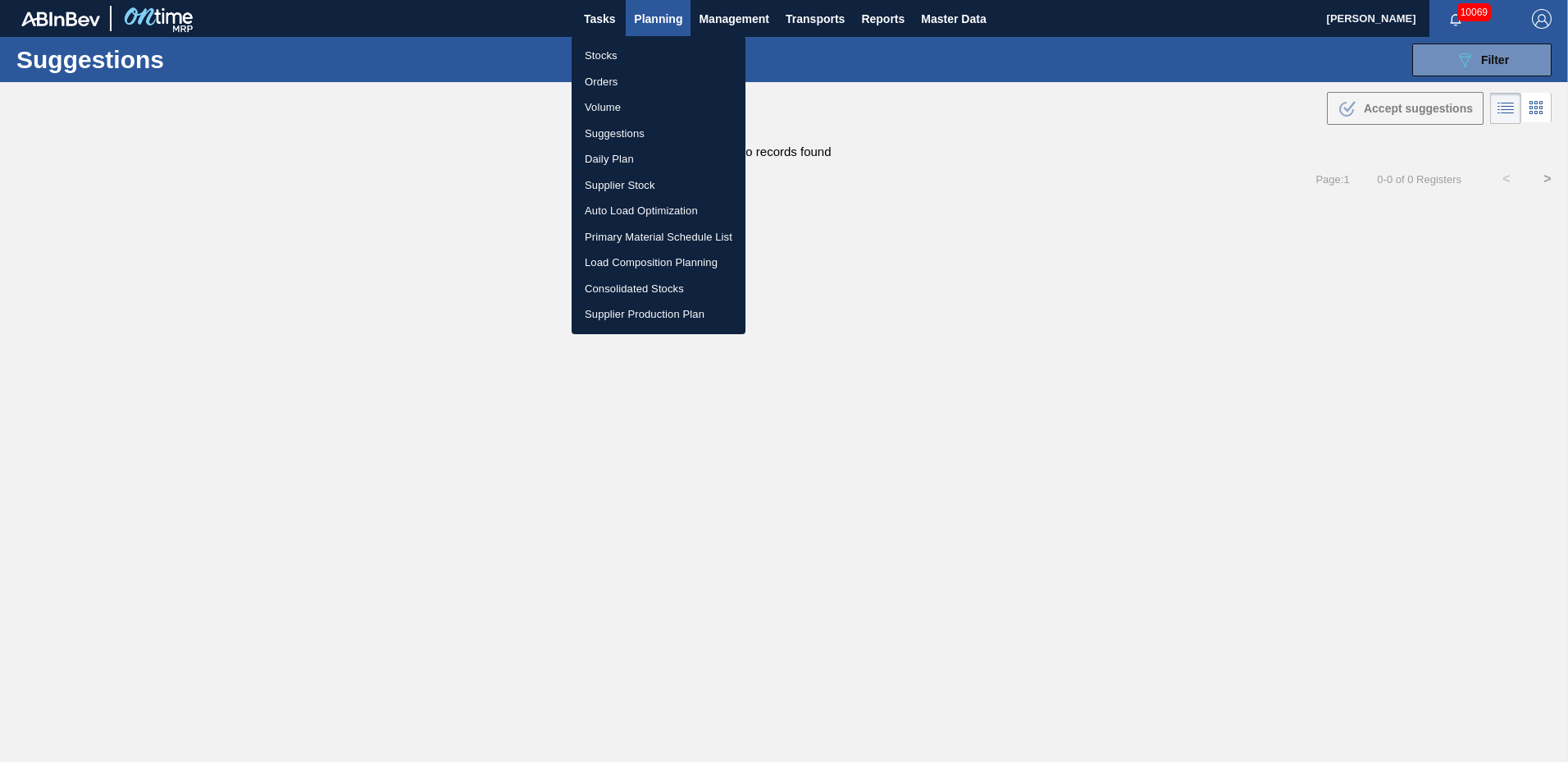
click at [596, 257] on li "Load Composition Planning" at bounding box center [658, 262] width 174 height 26
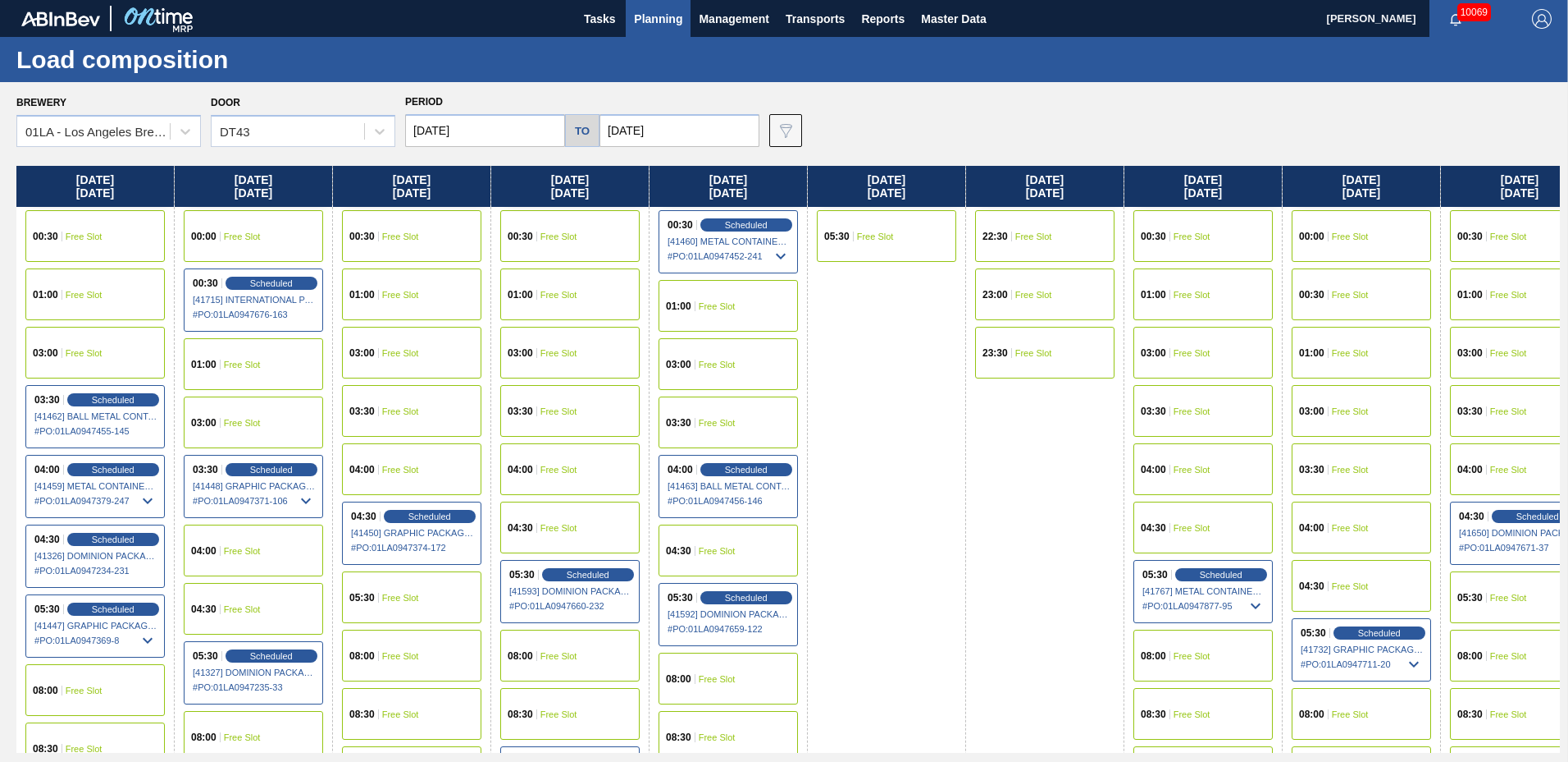
scroll to position [630, 0]
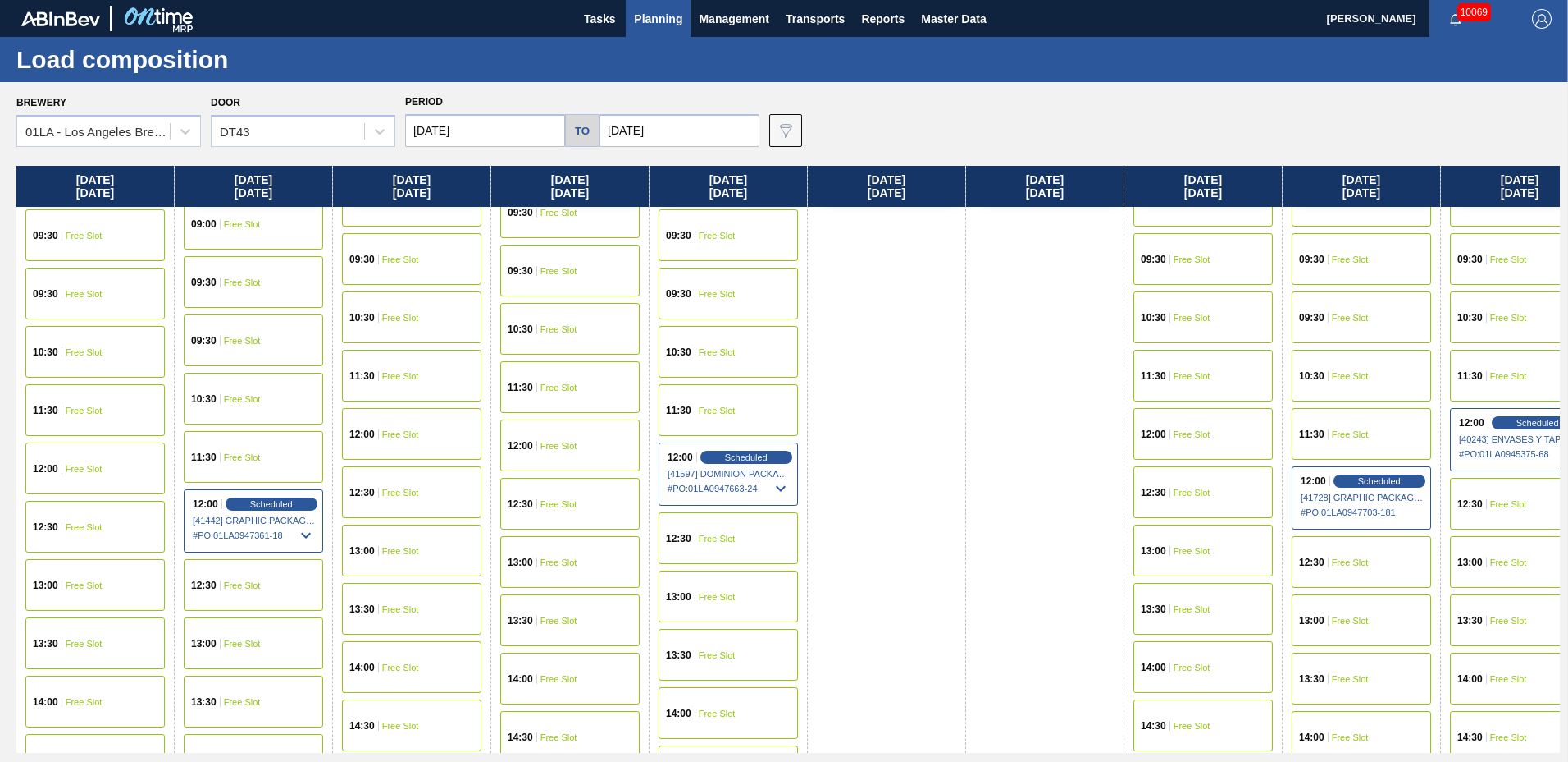
click at [263, 505] on span "Scheduled" at bounding box center [271, 504] width 42 height 10
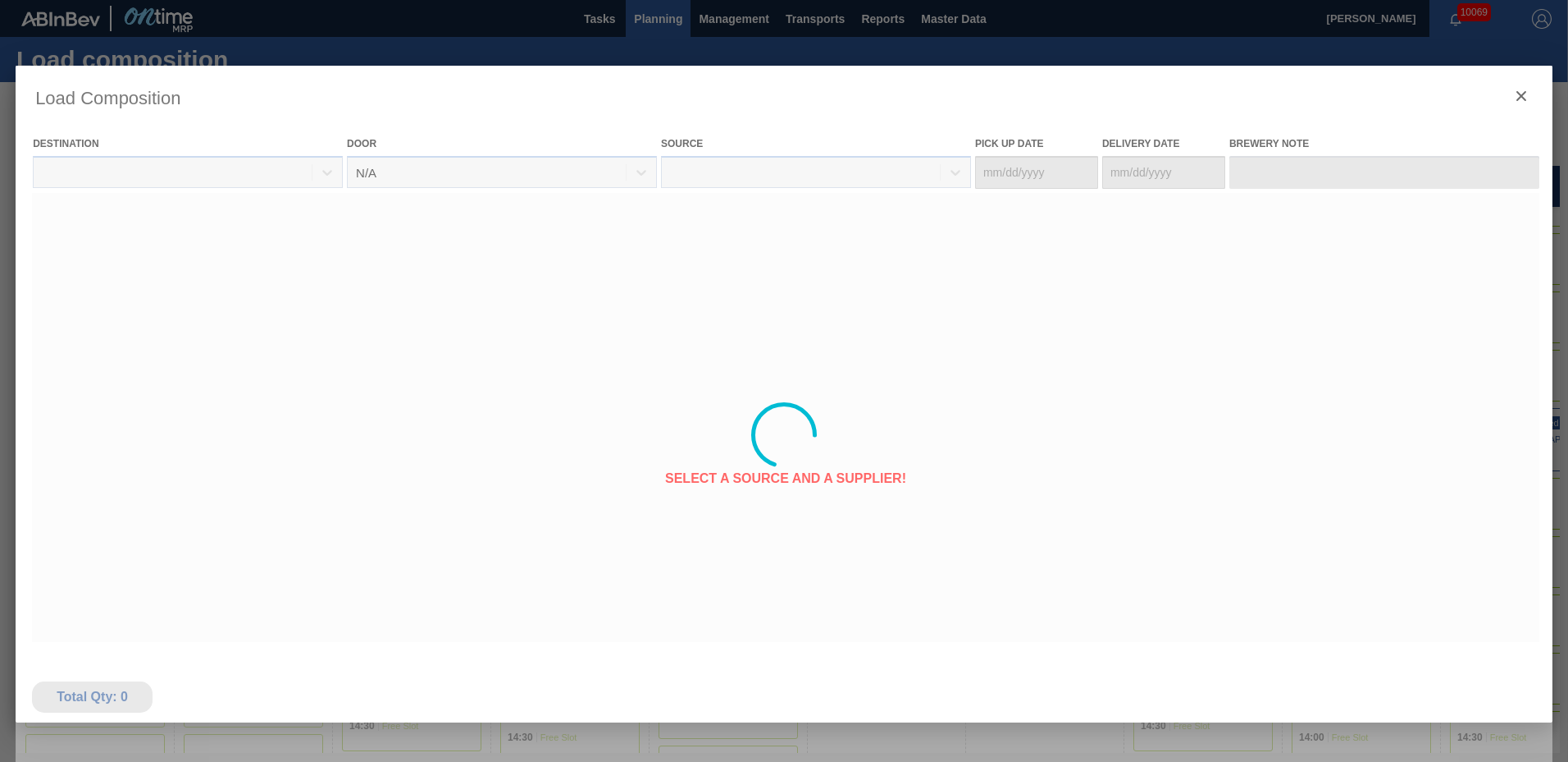
type Date "08/22/2025"
type Date "08/26/2025"
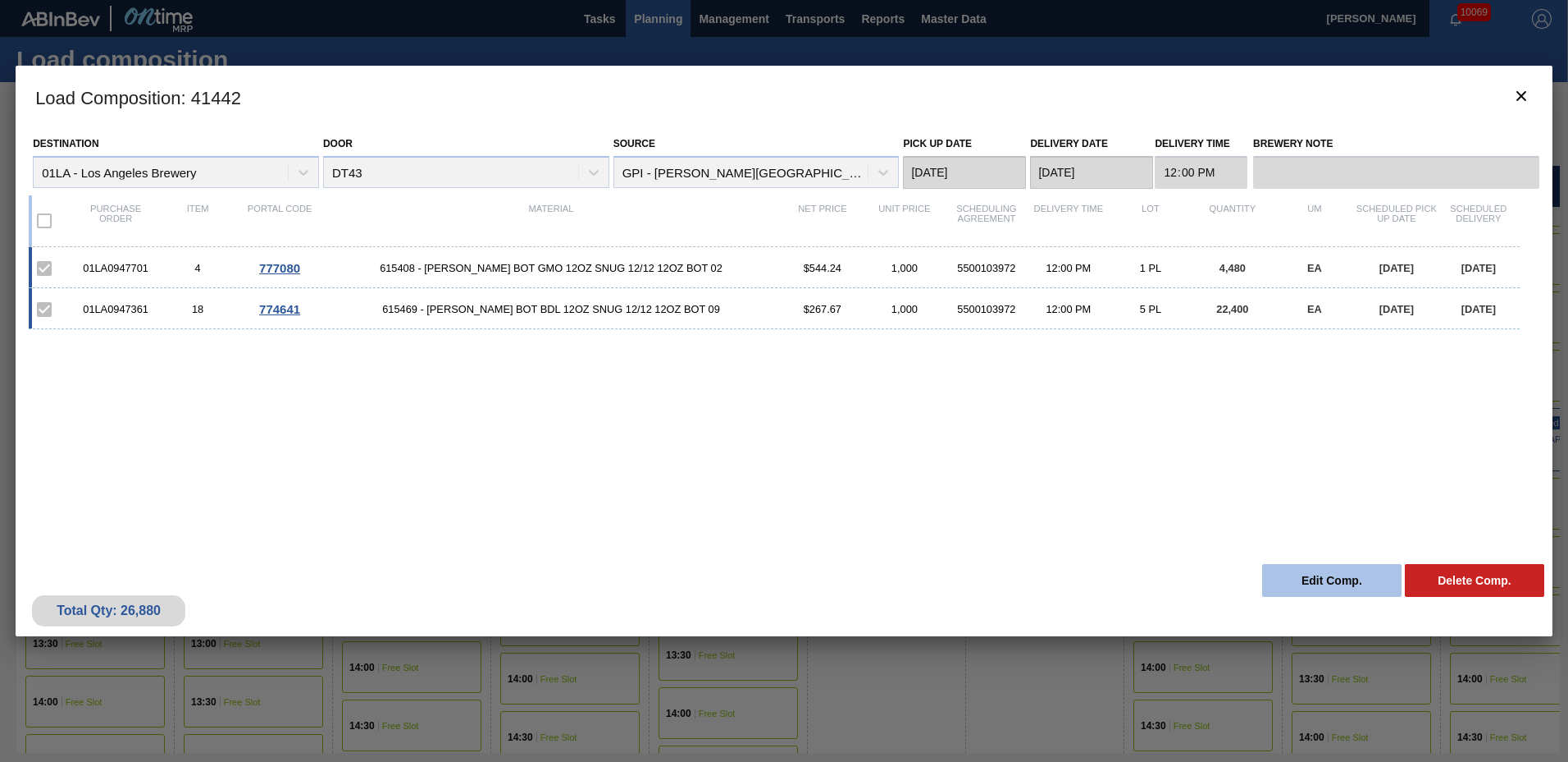
click at [1344, 585] on button "Edit Comp." at bounding box center [1332, 580] width 139 height 32
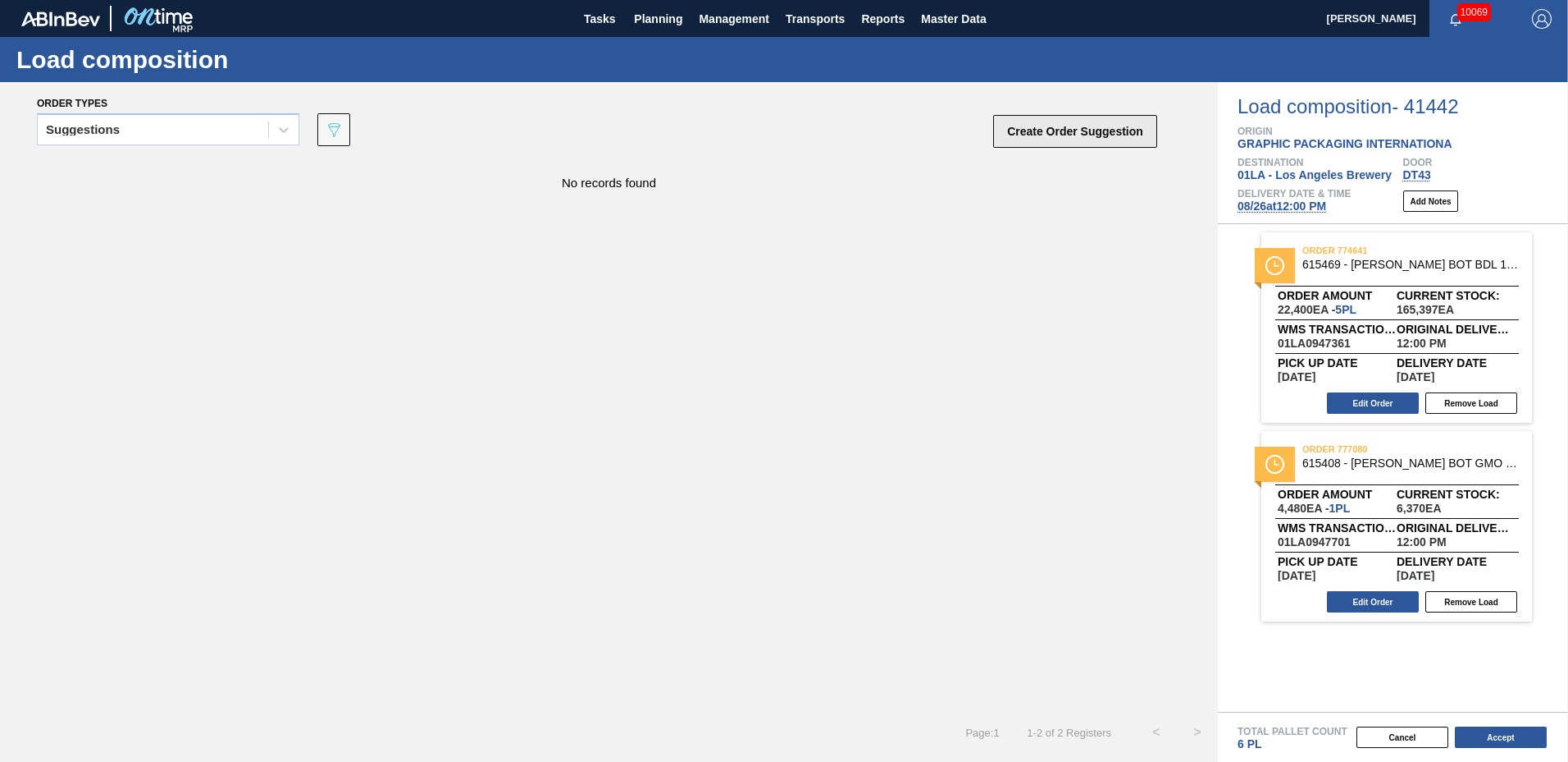
click at [1069, 132] on button "Create Order Suggestion" at bounding box center [1075, 131] width 164 height 32
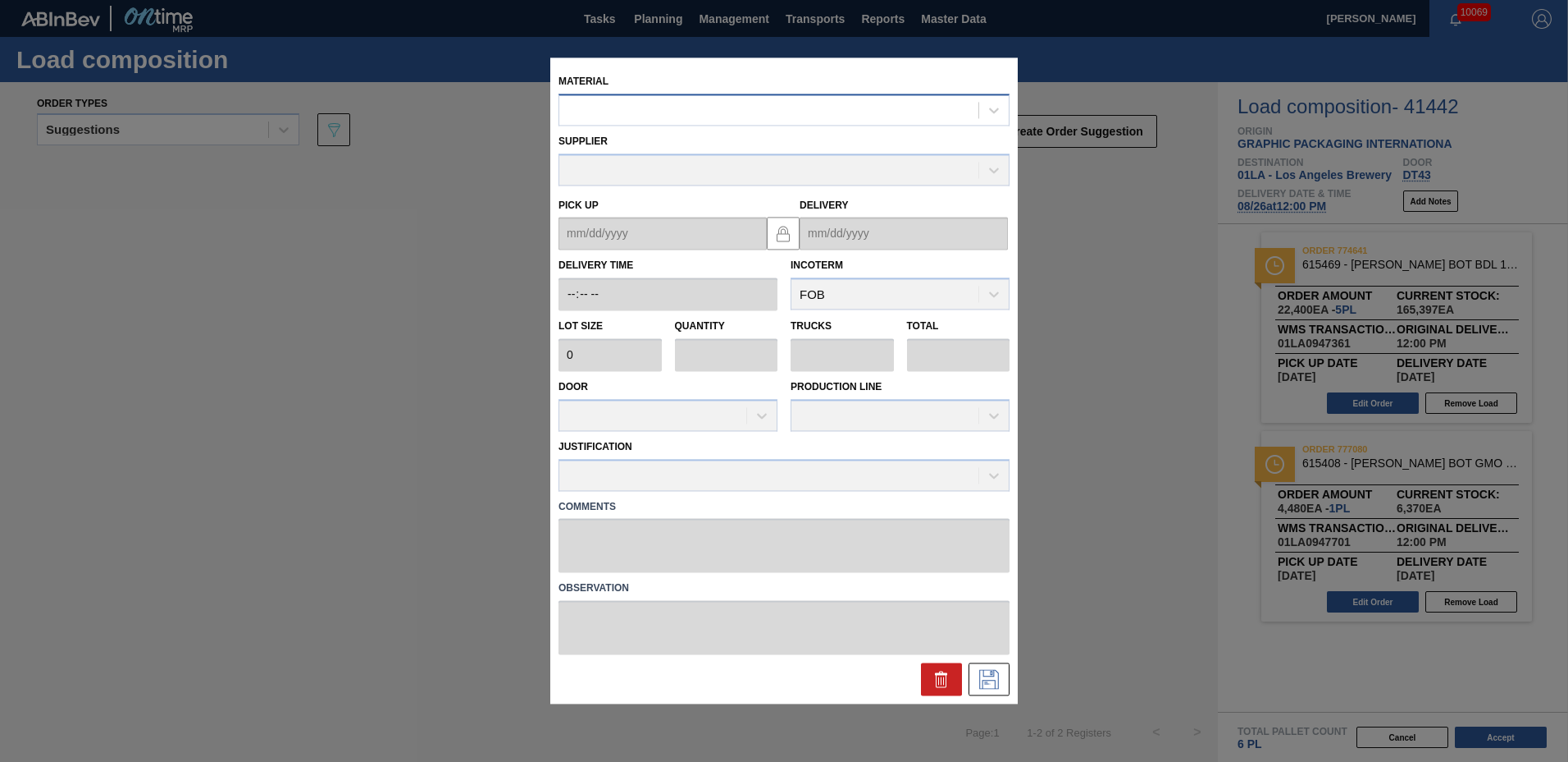
click at [812, 108] on div at bounding box center [769, 110] width 419 height 23
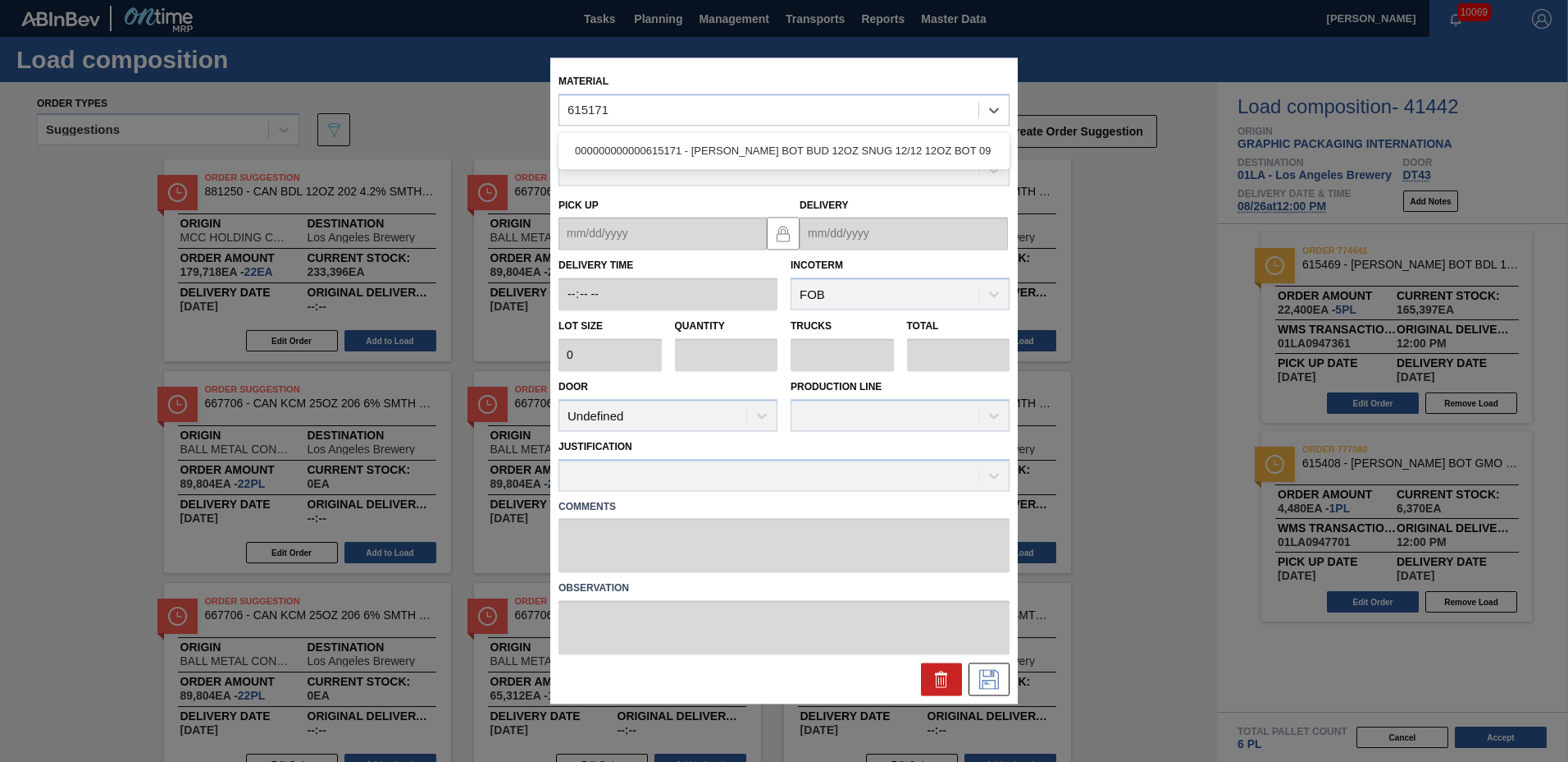
type input "615171"
click at [782, 110] on div at bounding box center [769, 110] width 419 height 23
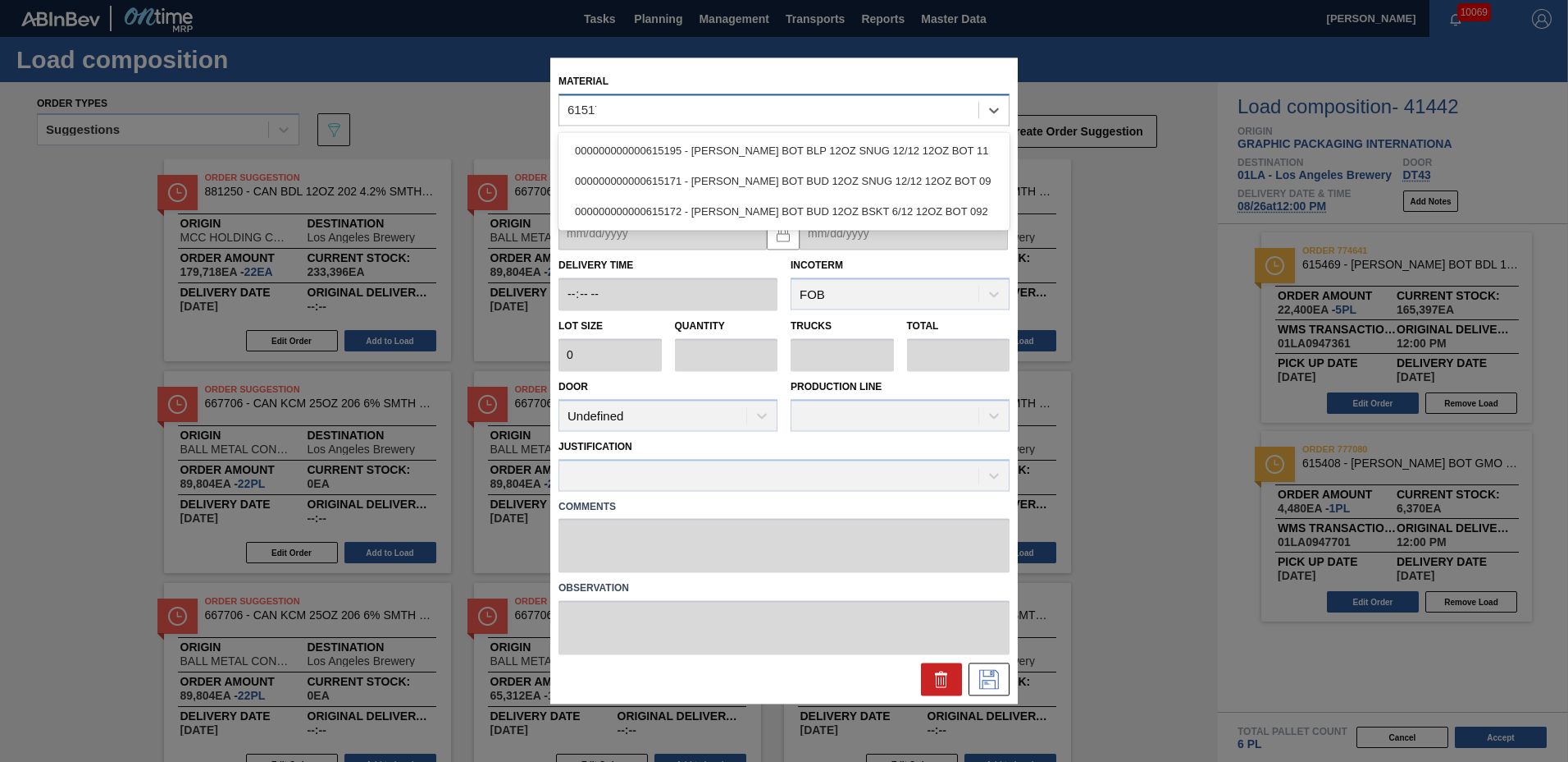
type input "615171"
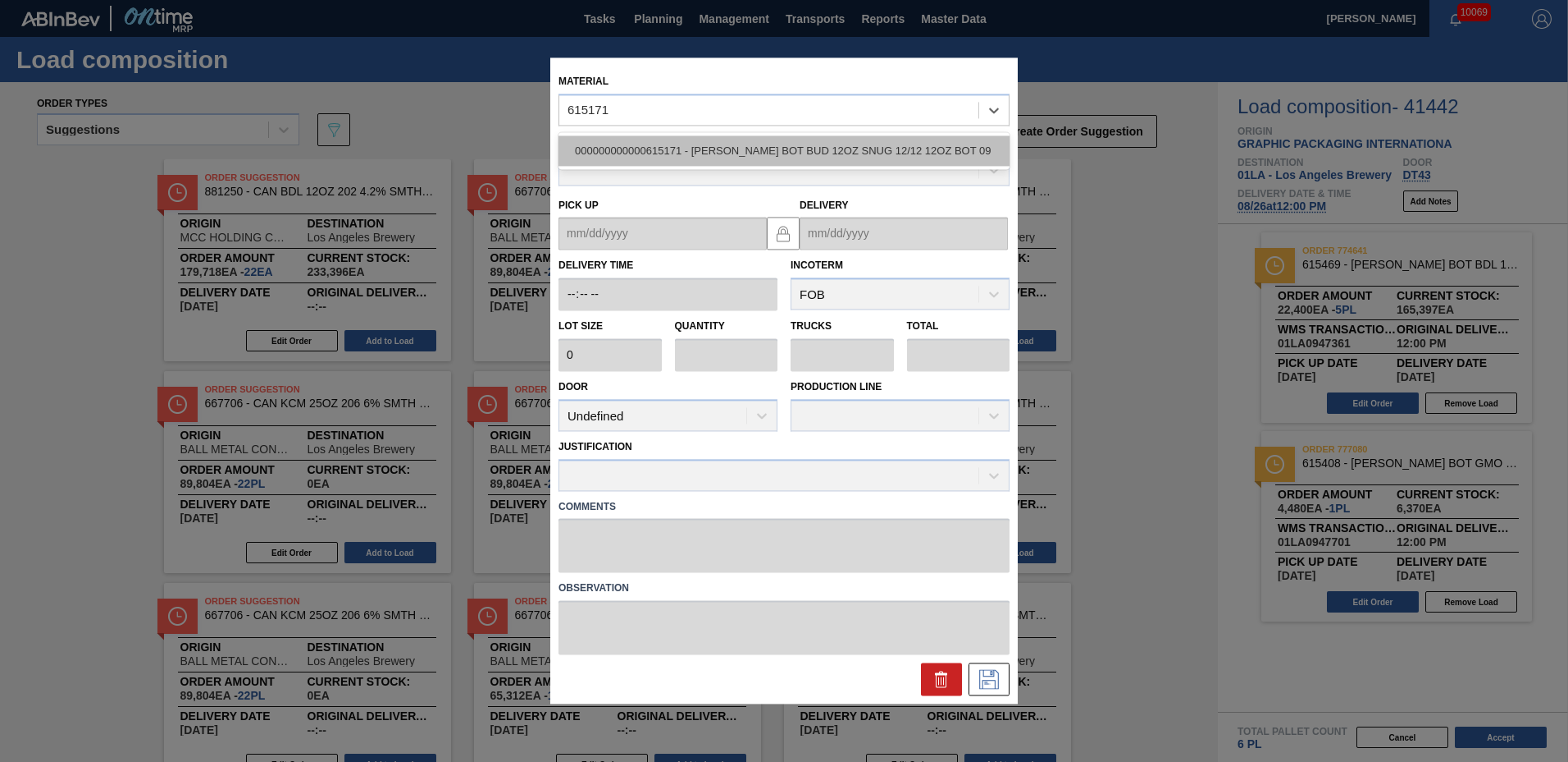
click at [758, 147] on div "000000000000615171 - CARR BOT BUD 12OZ SNUG 12/12 12OZ BOT 09" at bounding box center [784, 151] width 451 height 31
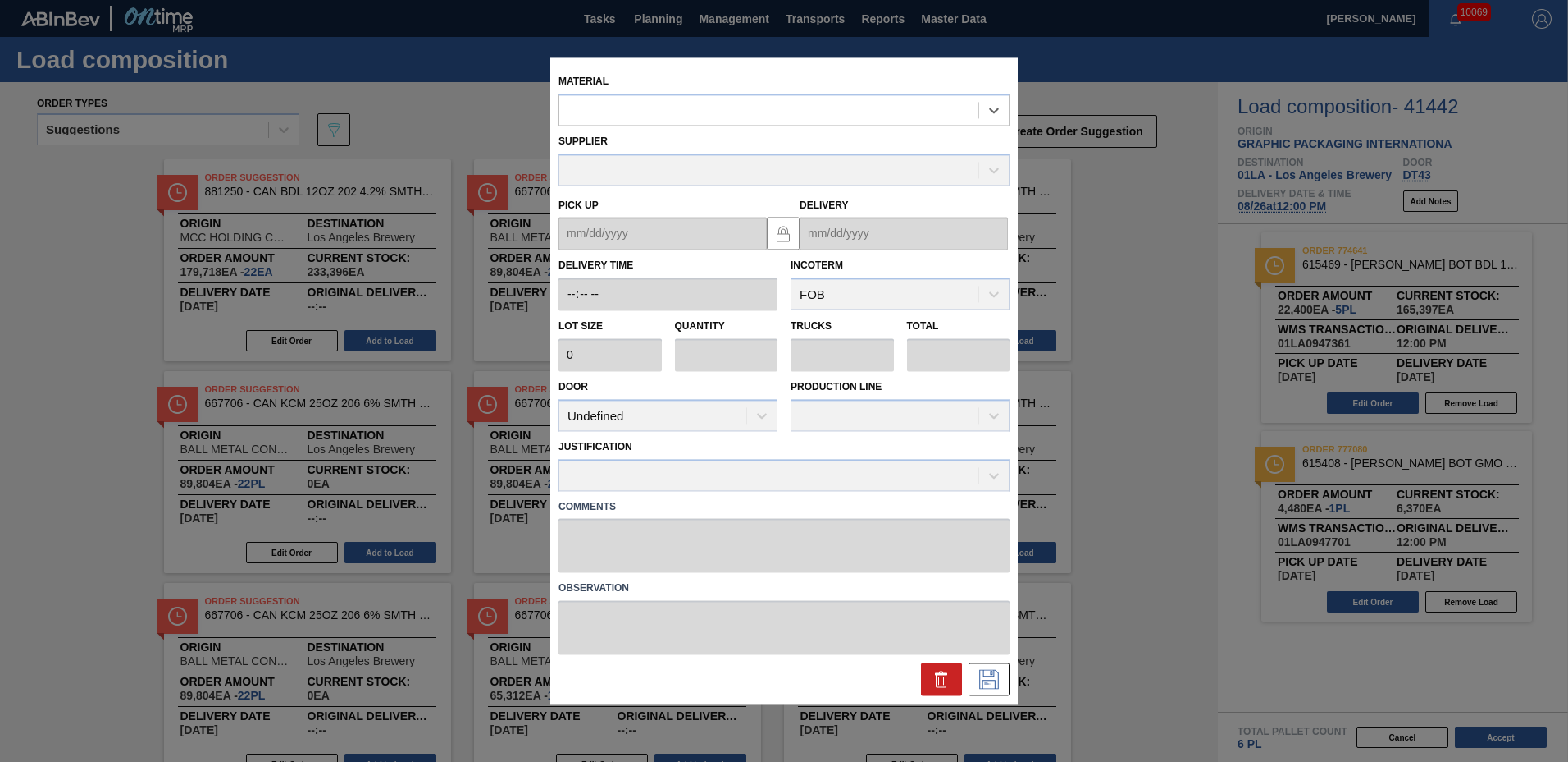
type input "4,480"
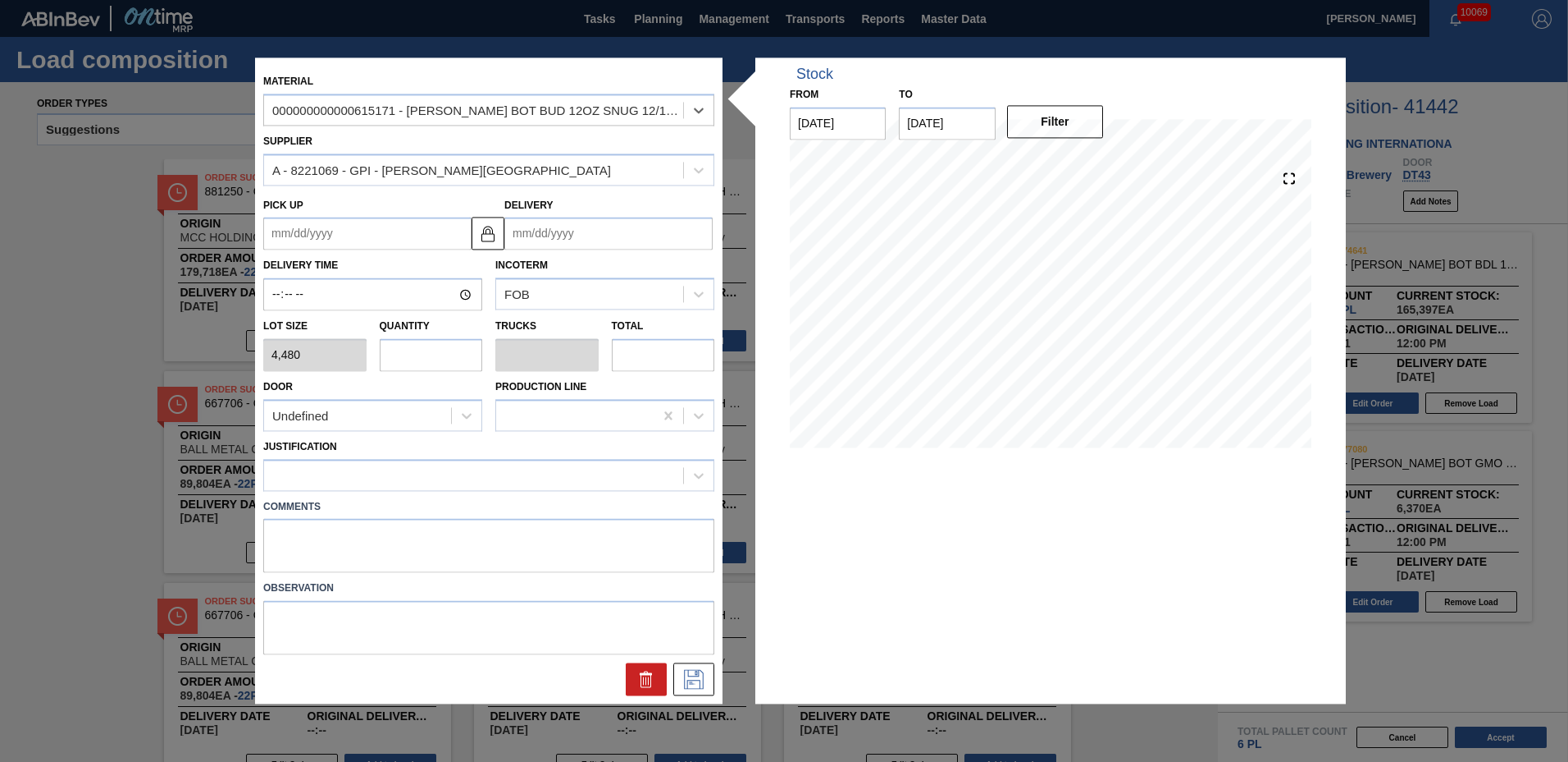
click at [548, 241] on input "Delivery" at bounding box center [609, 234] width 209 height 32
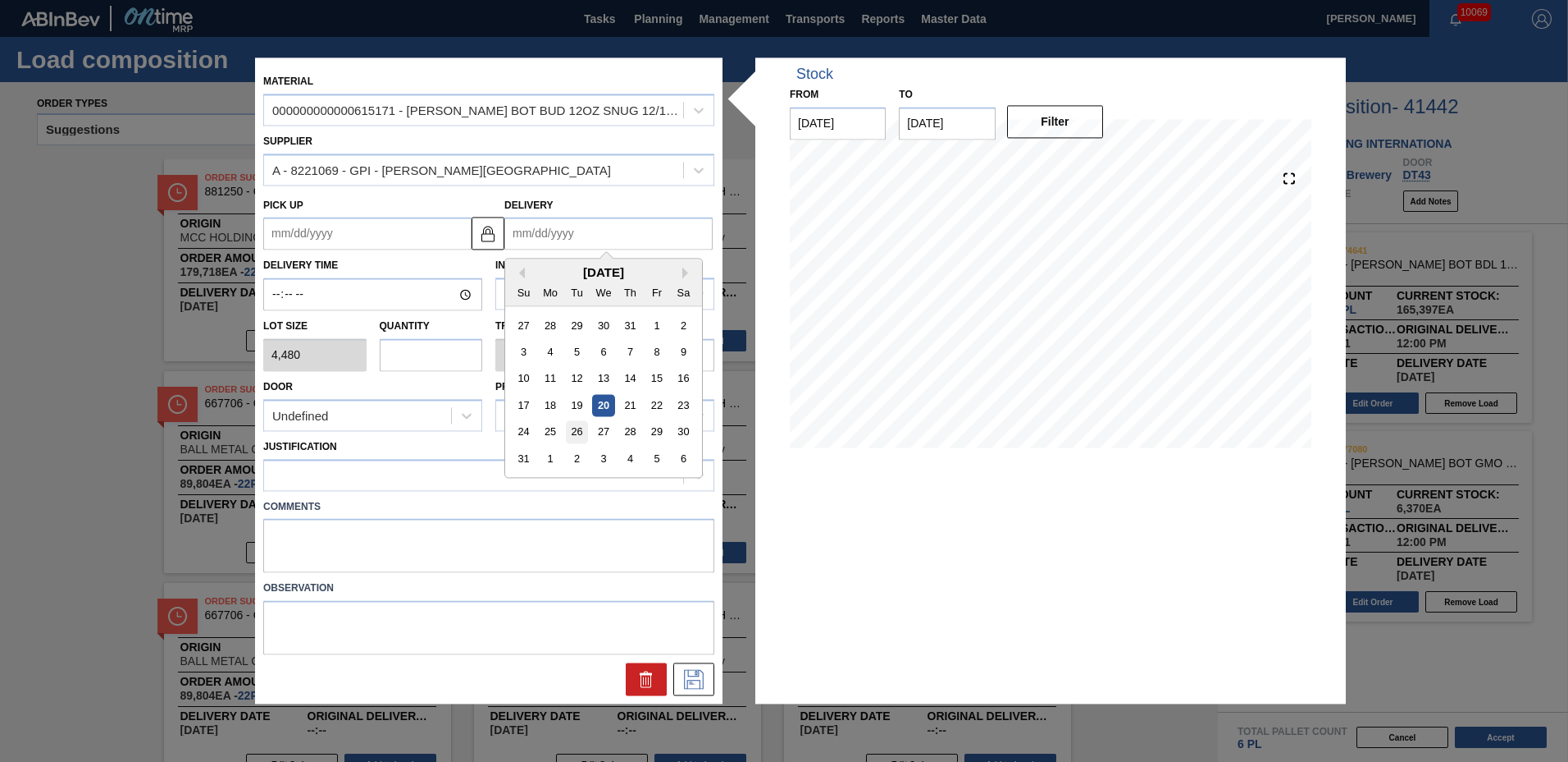
click at [575, 427] on div "26" at bounding box center [576, 432] width 22 height 22
type up "08/22/2025"
type input "08/26/2025"
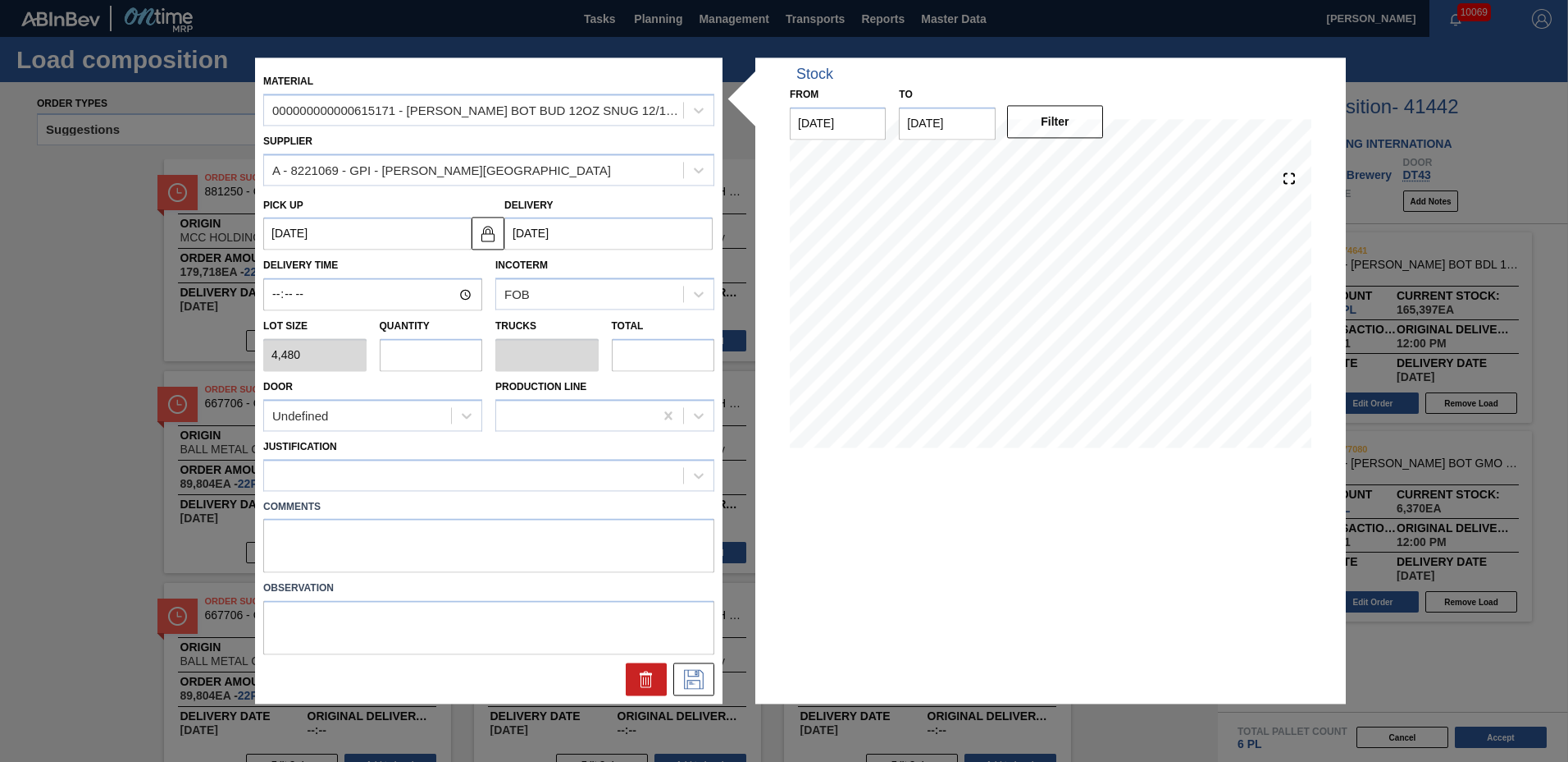
click at [444, 352] on input "text" at bounding box center [431, 354] width 103 height 32
type input "1"
type input "0.042"
type input "4,480"
type input "18"
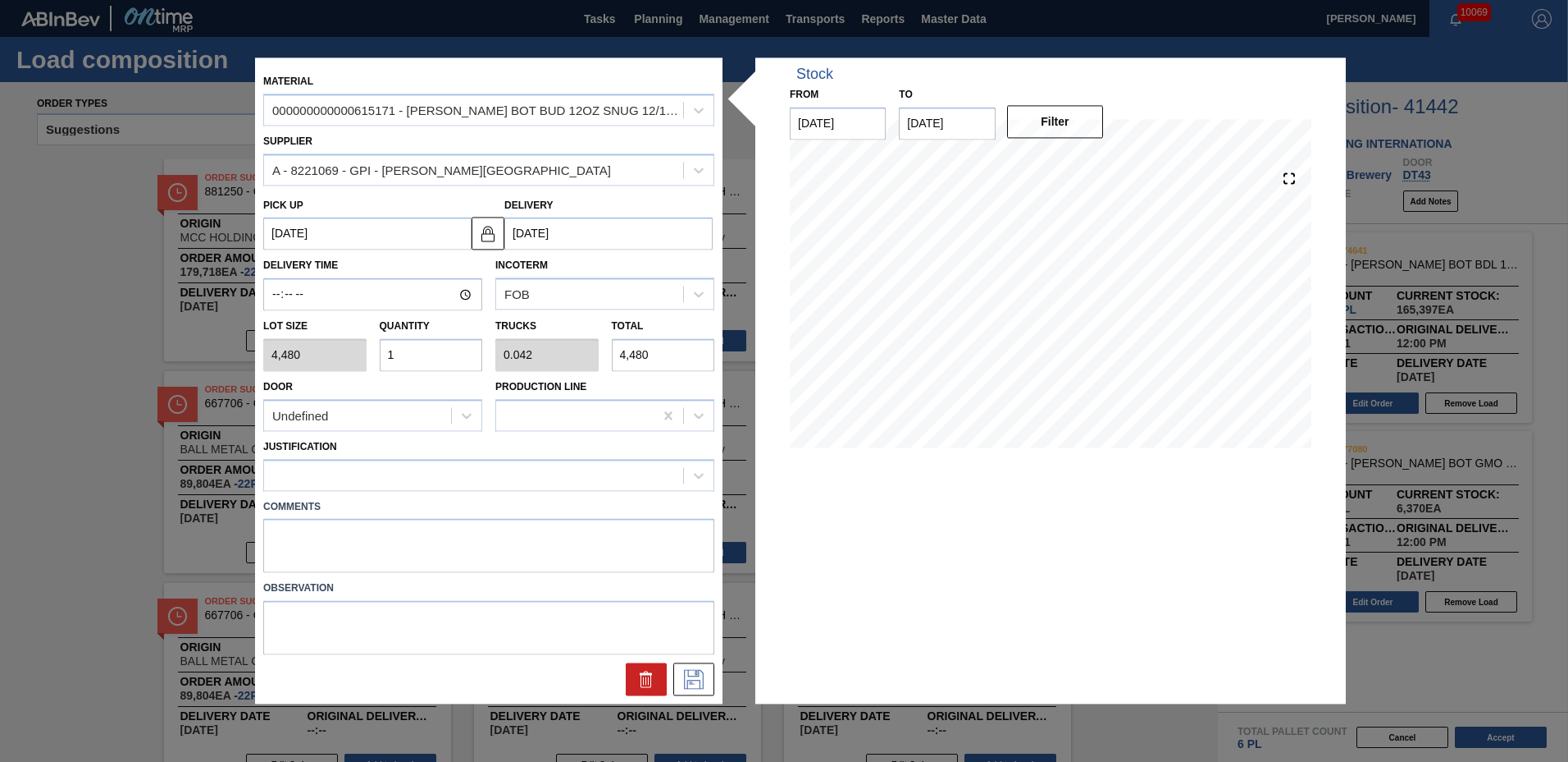
type input "0.75"
type input "80,640"
type input "18"
click at [397, 484] on div at bounding box center [474, 475] width 419 height 23
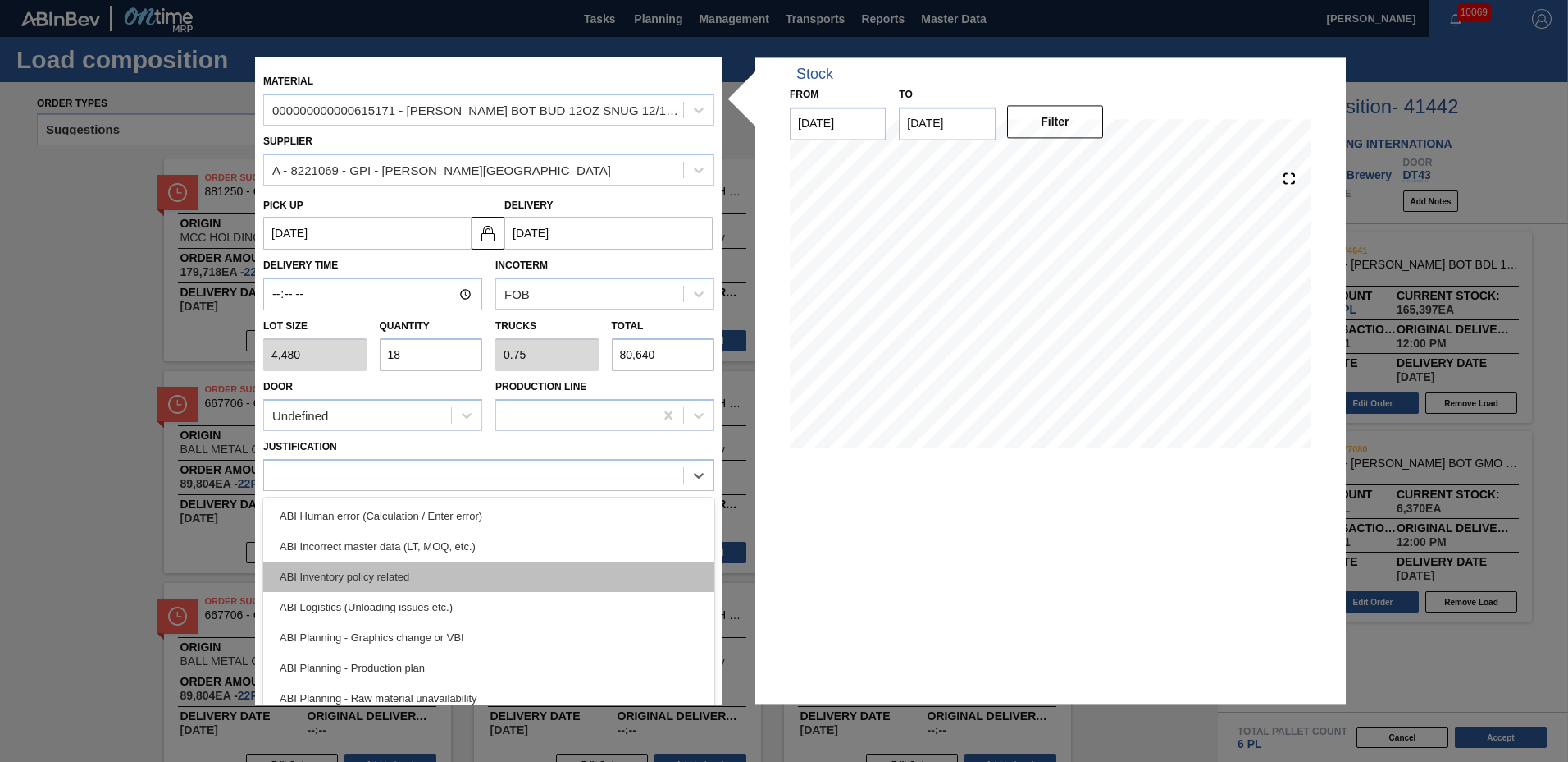
click at [361, 567] on div "ABI Inventory policy related" at bounding box center [489, 577] width 451 height 31
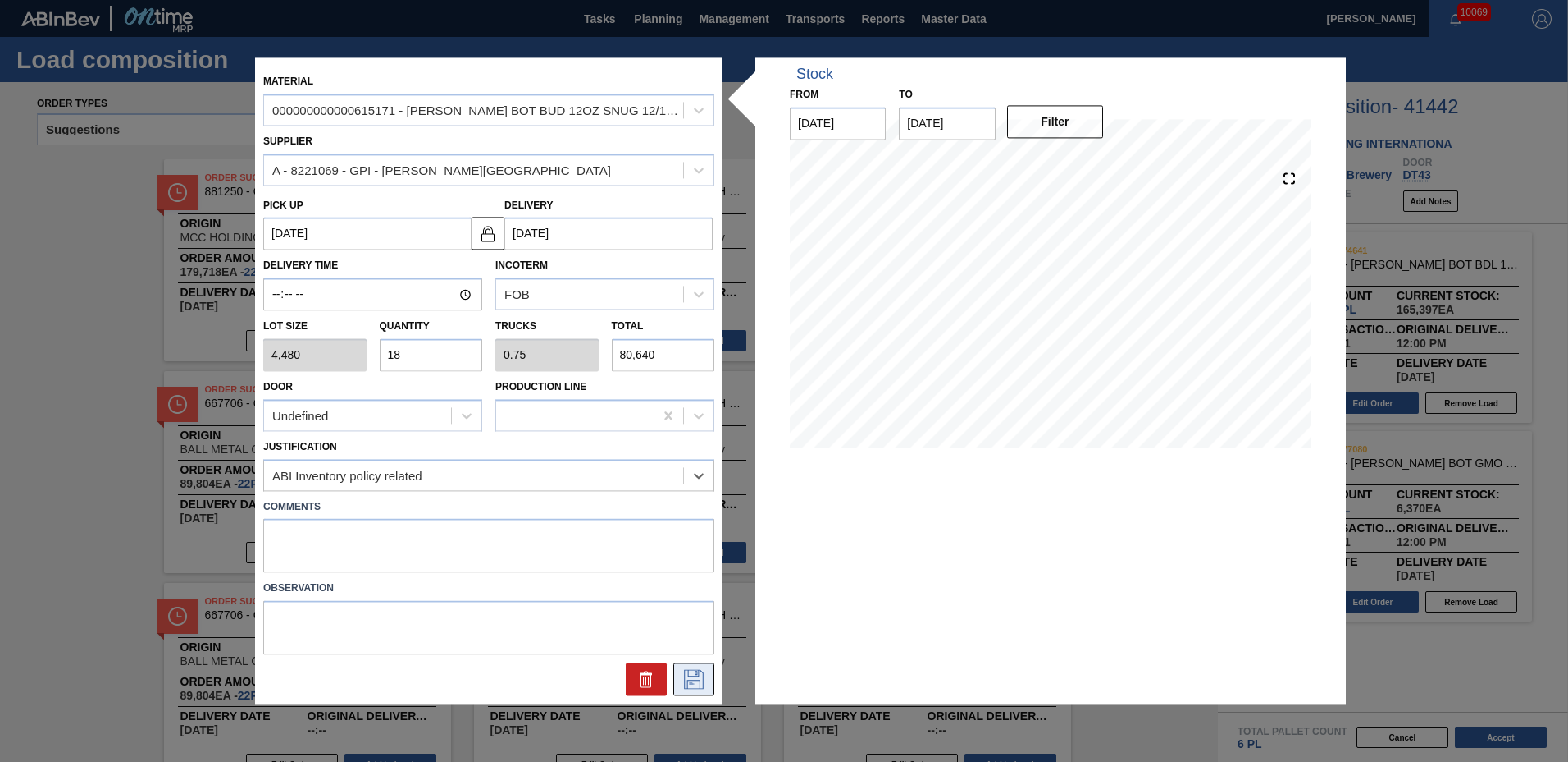
click at [698, 683] on icon at bounding box center [693, 679] width 26 height 20
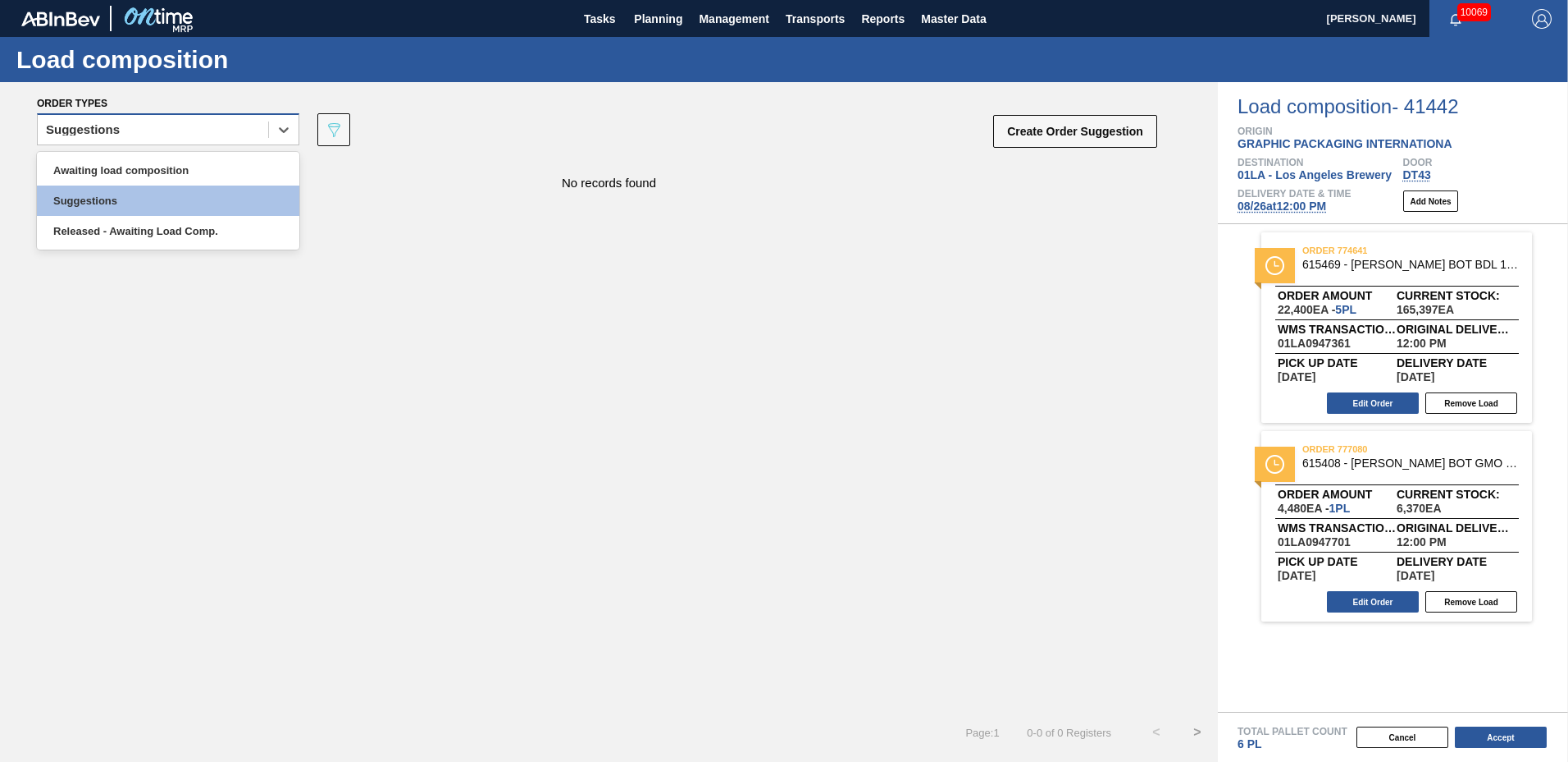
click at [179, 138] on div "Suggestions" at bounding box center [153, 130] width 230 height 23
click at [161, 159] on div "Awaiting load composition" at bounding box center [168, 170] width 263 height 31
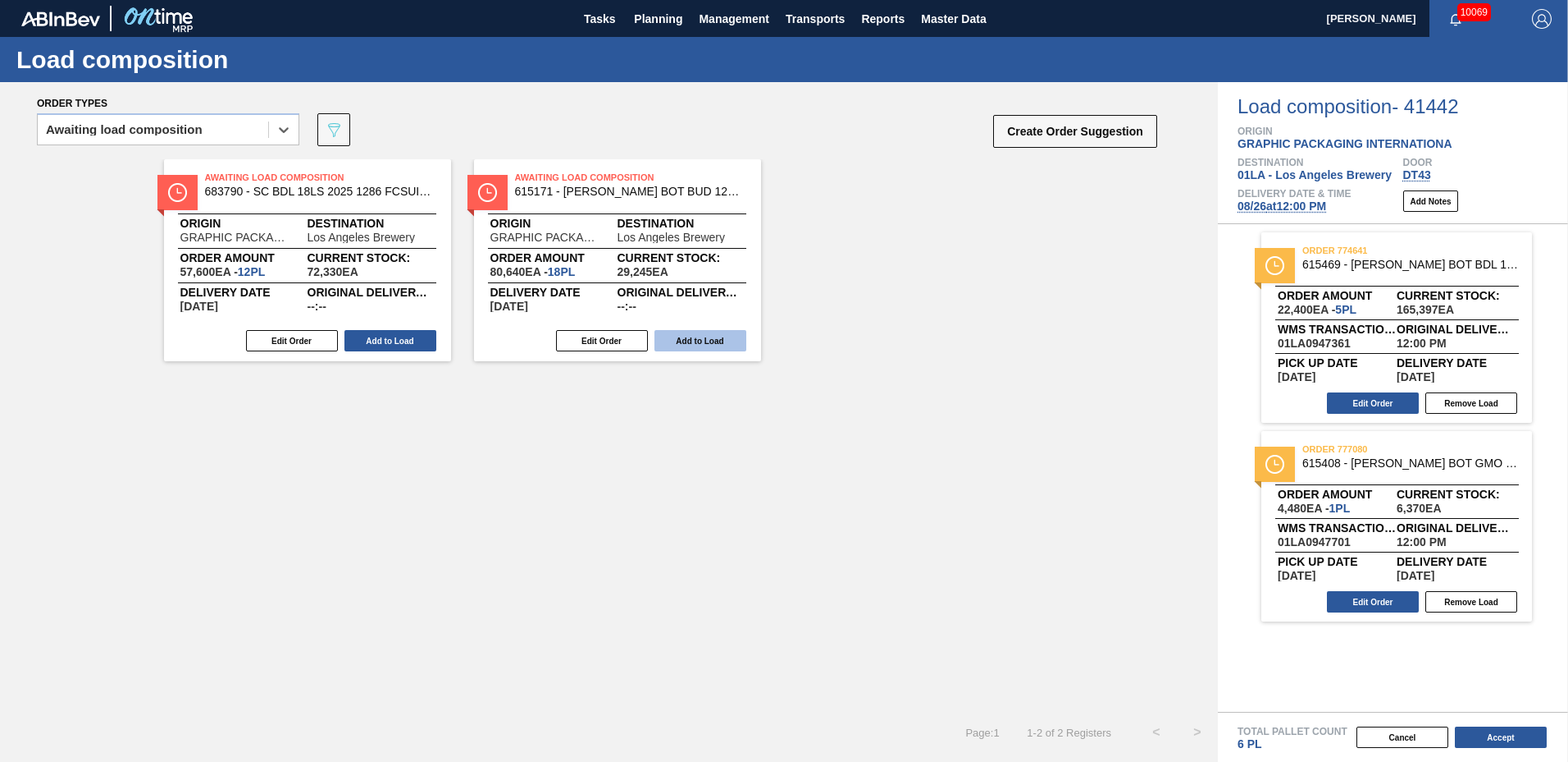
click at [713, 339] on button "Add to Load" at bounding box center [700, 341] width 92 height 22
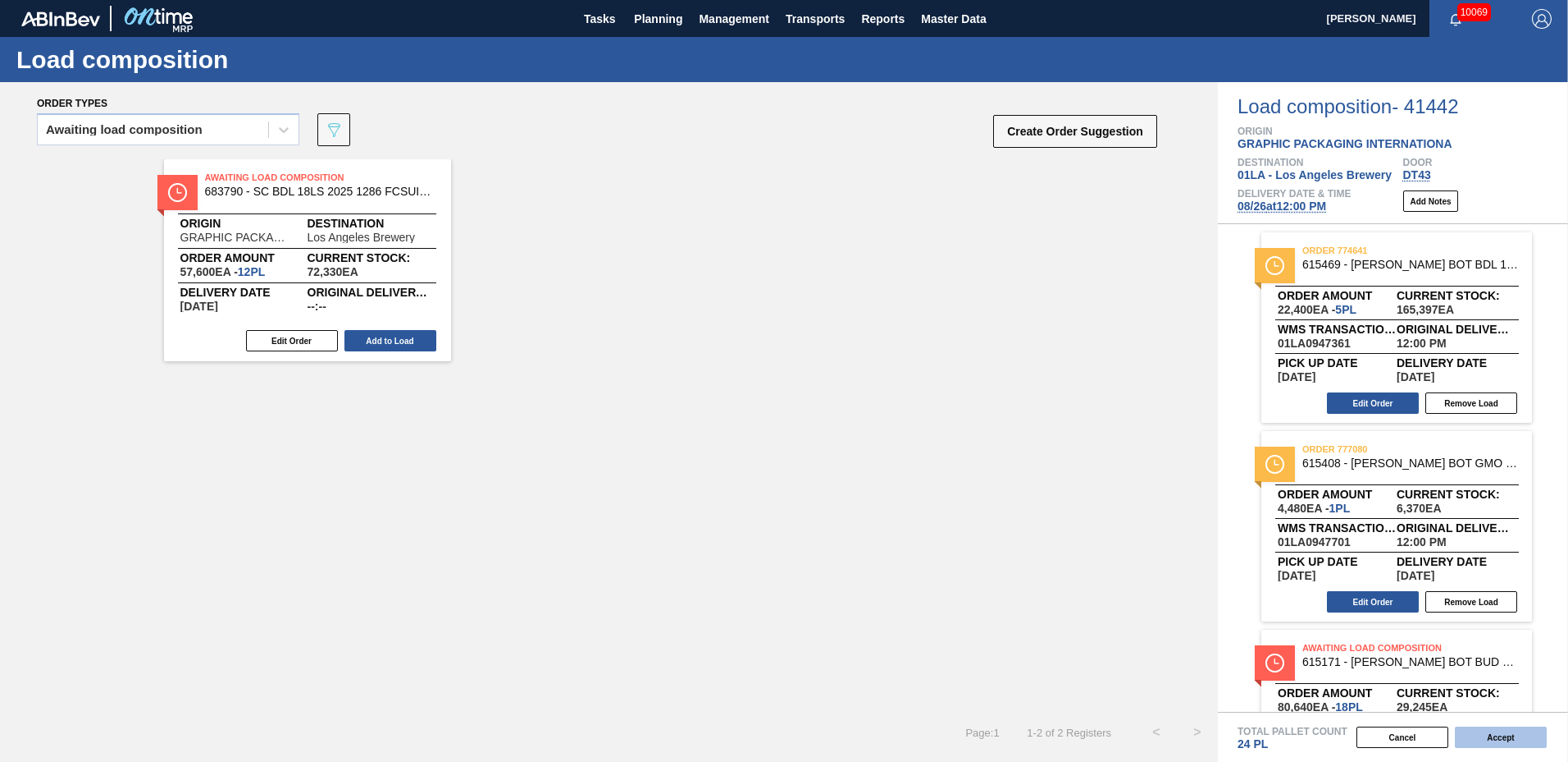
click at [1489, 739] on button "Accept" at bounding box center [1501, 737] width 92 height 22
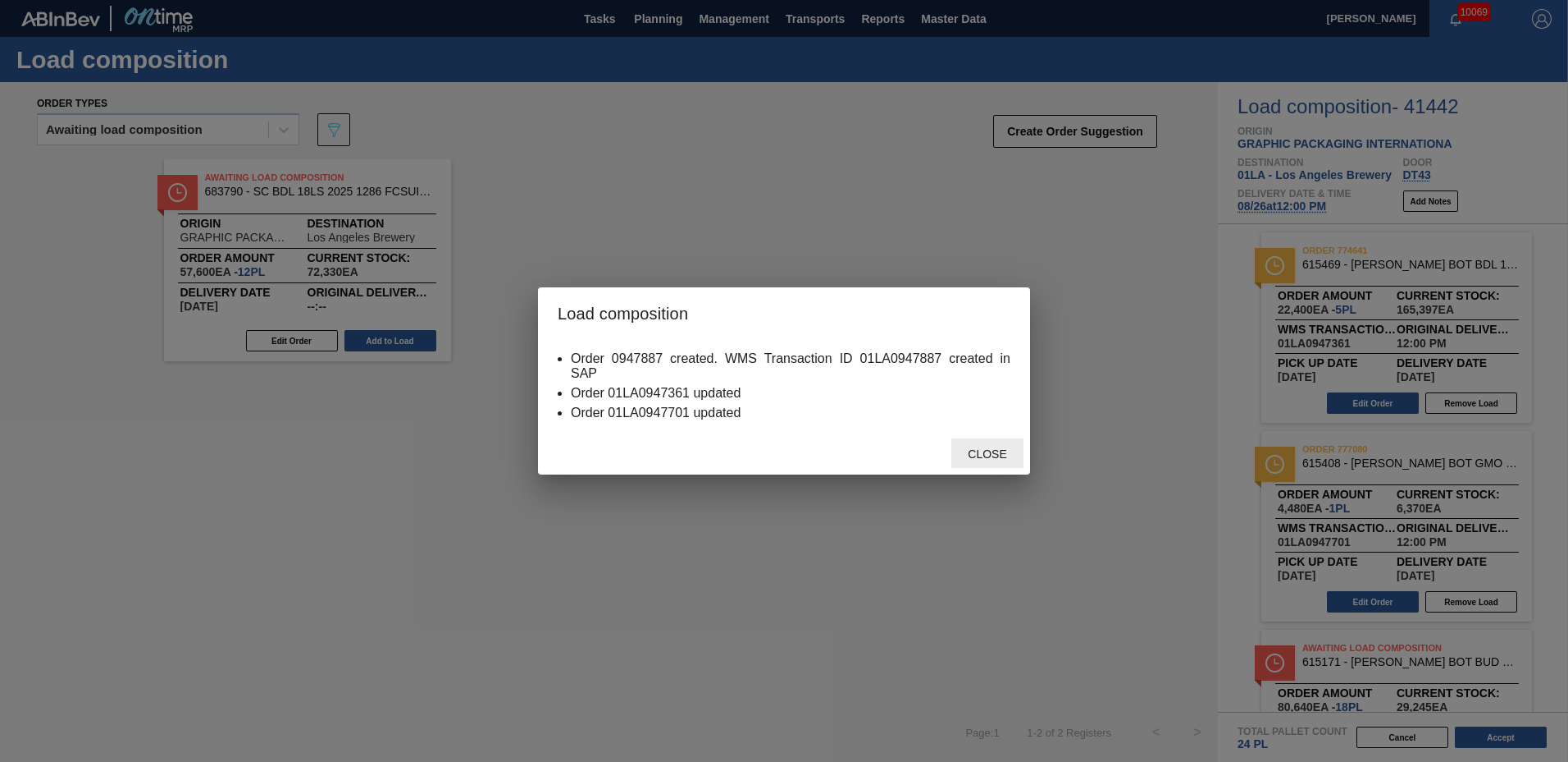
click at [978, 446] on div "Close" at bounding box center [987, 453] width 72 height 31
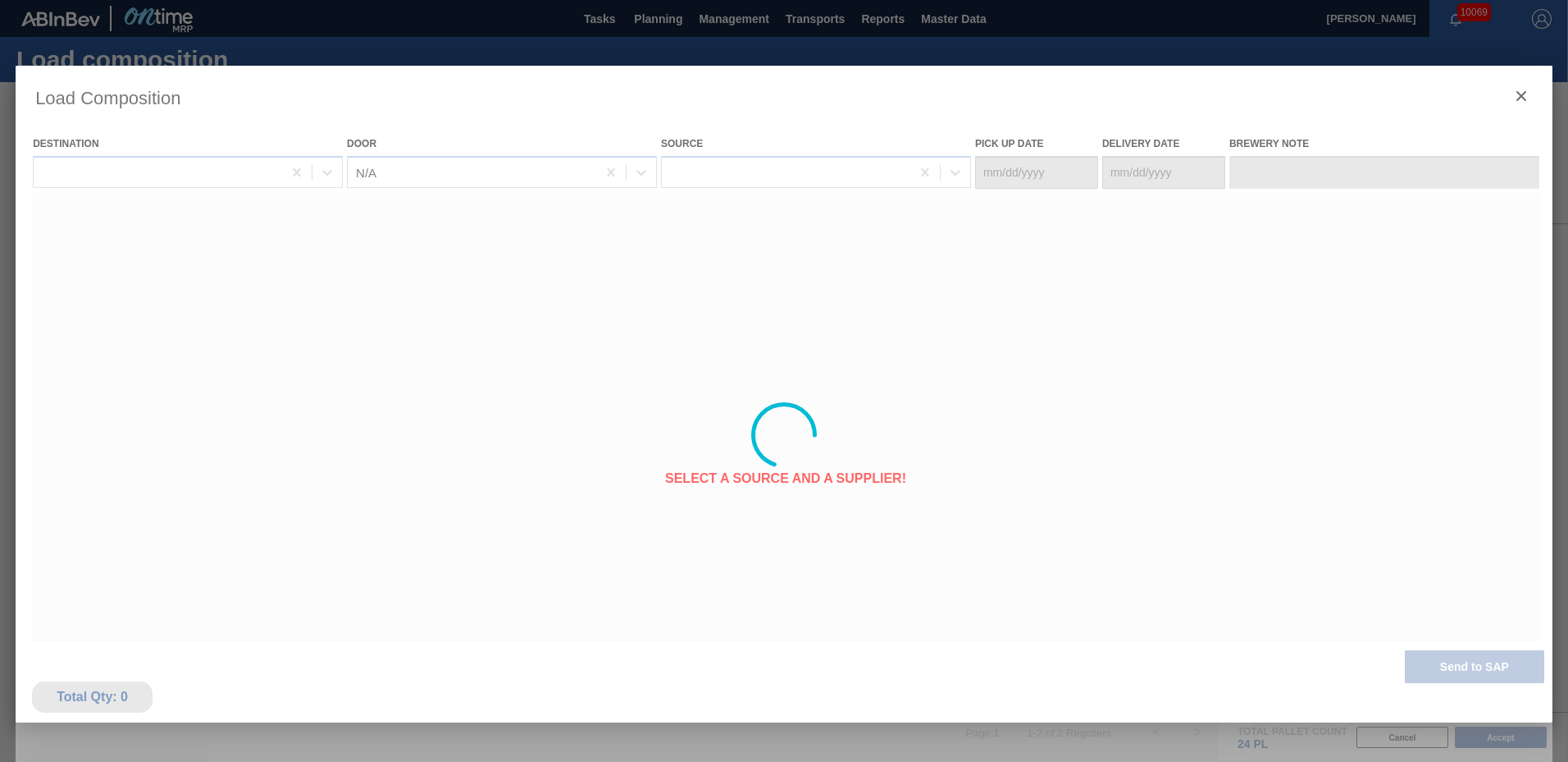
type Date "08/22/2025"
type Date "08/26/2025"
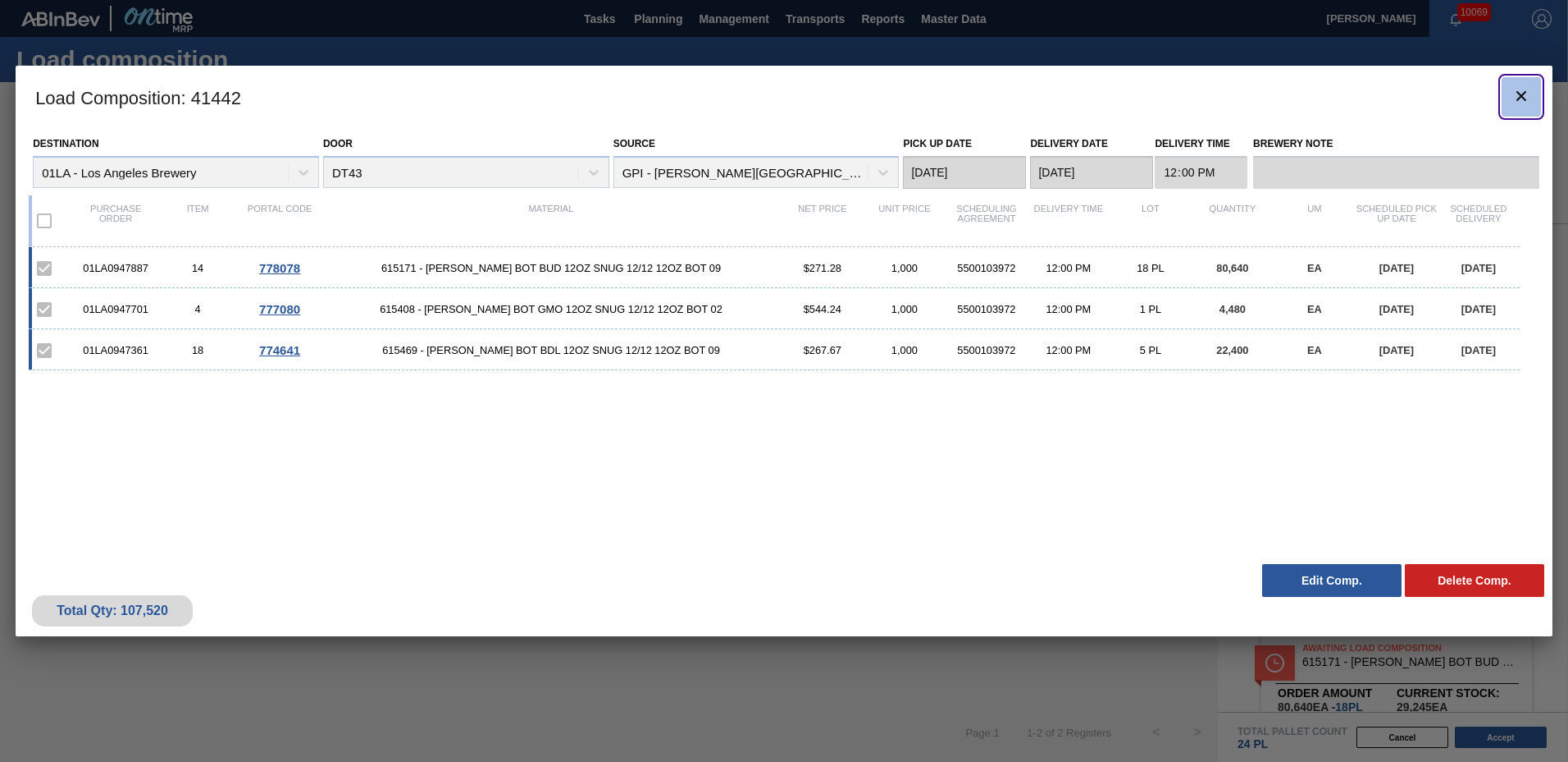
click at [1512, 87] on icon "botão de ícone" at bounding box center [1521, 96] width 20 height 20
